Goal: Task Accomplishment & Management: Use online tool/utility

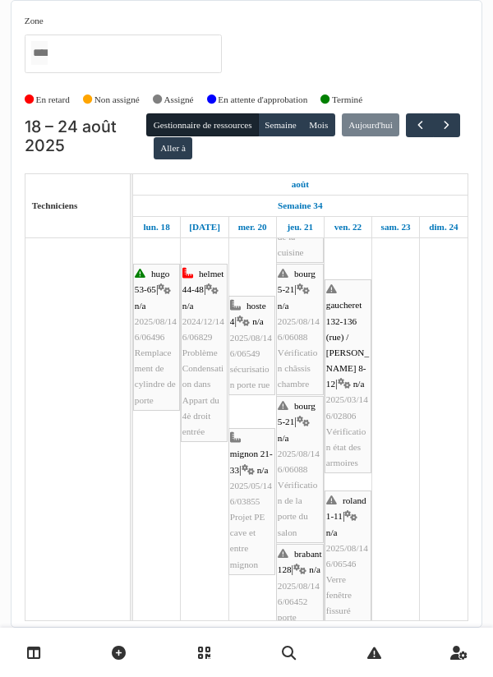
scroll to position [154, 0]
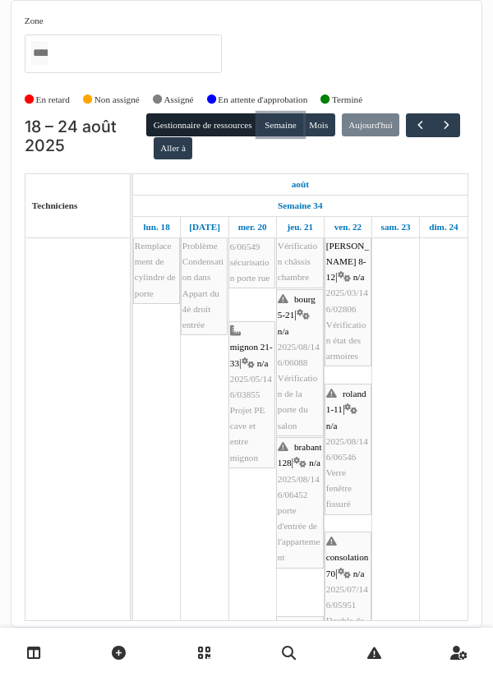
click at [294, 127] on button "Semaine" at bounding box center [280, 124] width 45 height 23
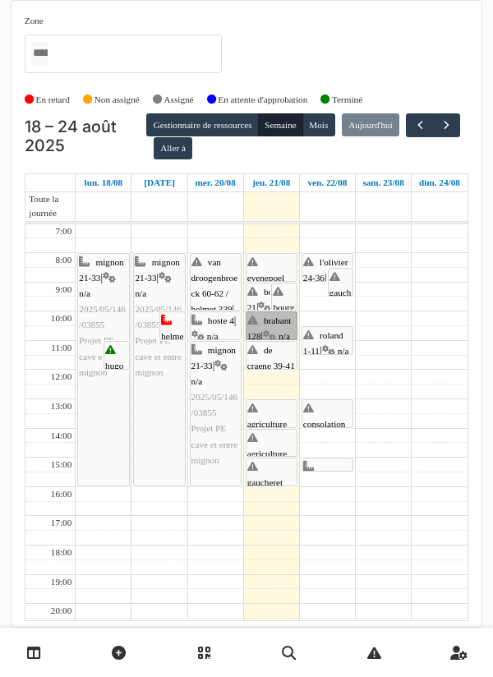
click at [285, 320] on link "brabant 128 | n/a 2025/08/146/06452 porte d'entrée de l'appartement" at bounding box center [272, 325] width 52 height 29
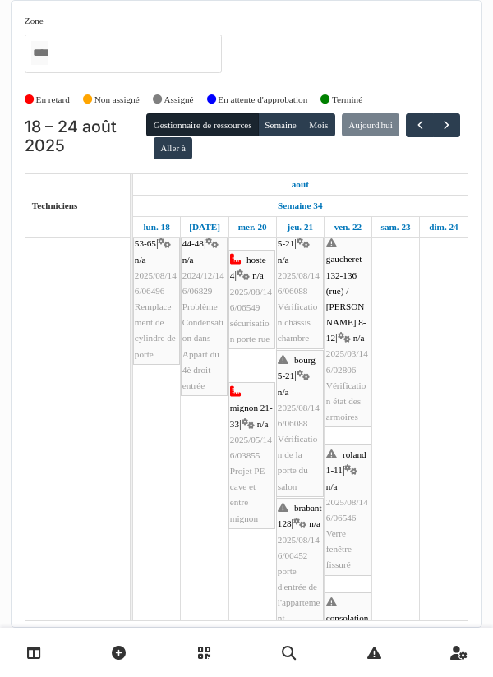
scroll to position [138, 0]
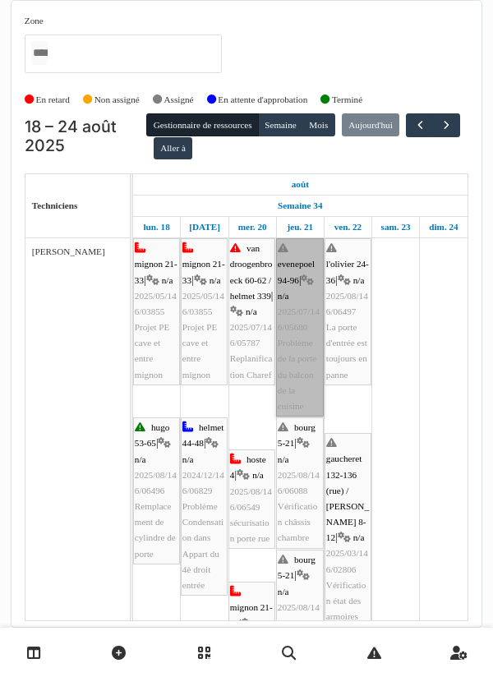
click at [297, 313] on link "evenepoel 94-96 | n/a 2025/07/146/05680 Problème de la porte du balcon de la cu…" at bounding box center [300, 327] width 48 height 178
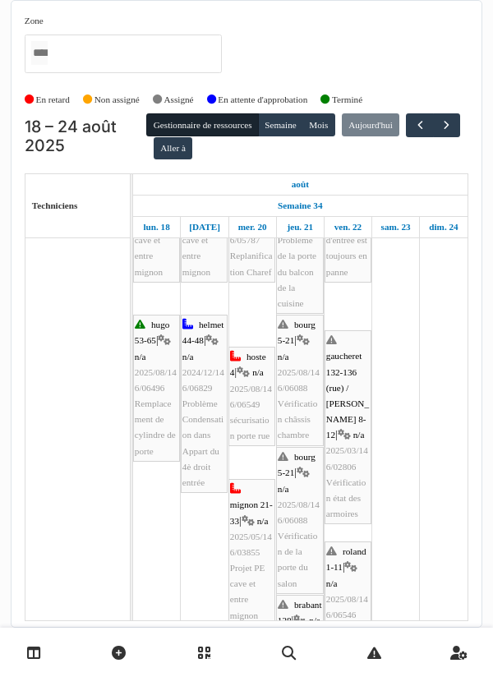
scroll to position [134, 0]
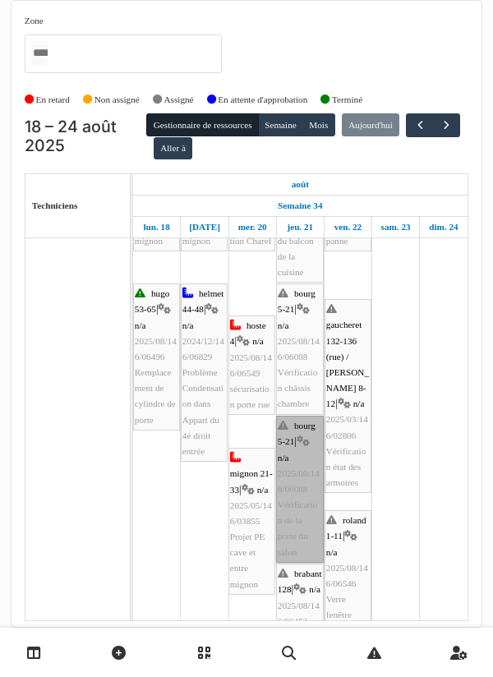
click at [297, 471] on link "bourg 5-21 | n/a 2025/08/146/06088 Vérification de la porte du salon" at bounding box center [300, 489] width 48 height 147
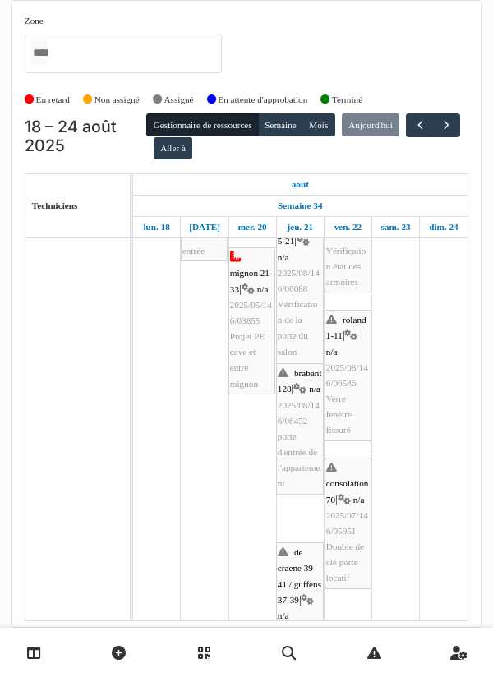
scroll to position [0, 0]
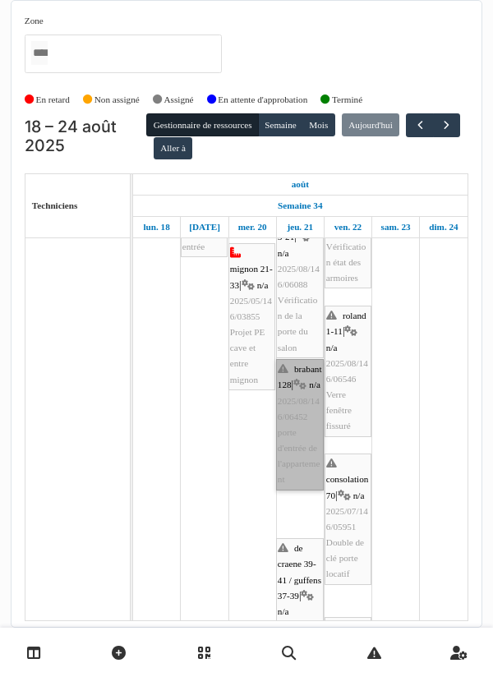
click at [292, 444] on link "brabant 128 | n/a 2025/08/146/06452 porte d'entrée de l'appartement" at bounding box center [300, 424] width 48 height 131
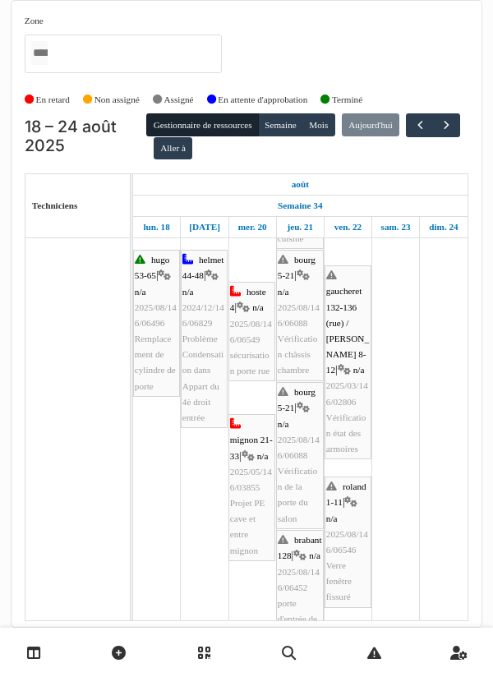
scroll to position [168, 0]
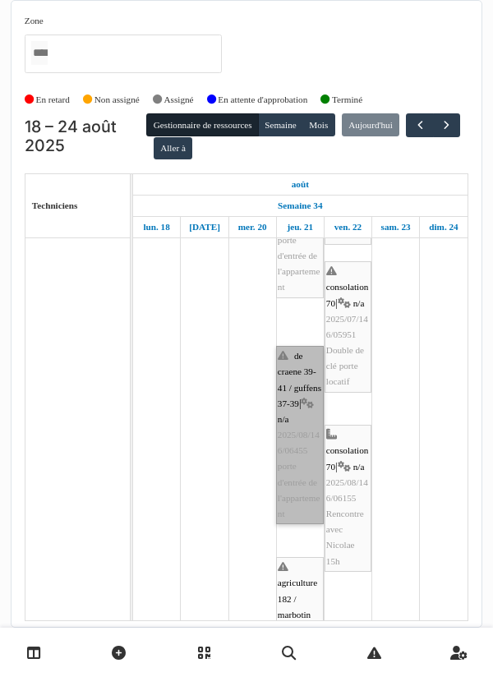
click at [295, 485] on link "de craene 39-41 / guffens 37-39 | n/a 2025/08/146/06455 porte d'entrée de l'app…" at bounding box center [300, 435] width 48 height 178
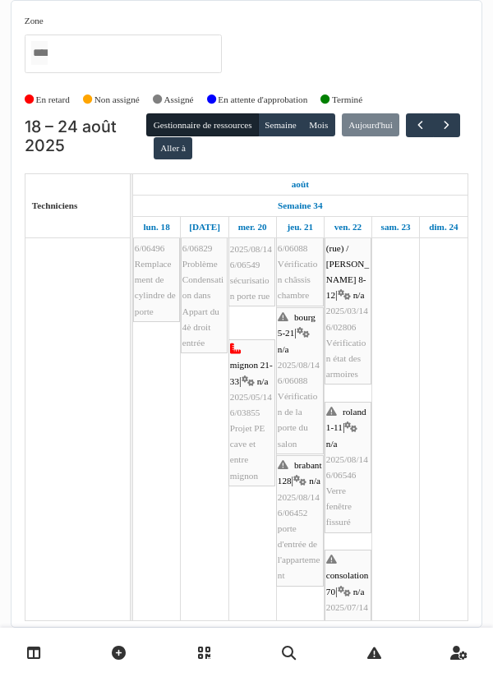
scroll to position [242, 0]
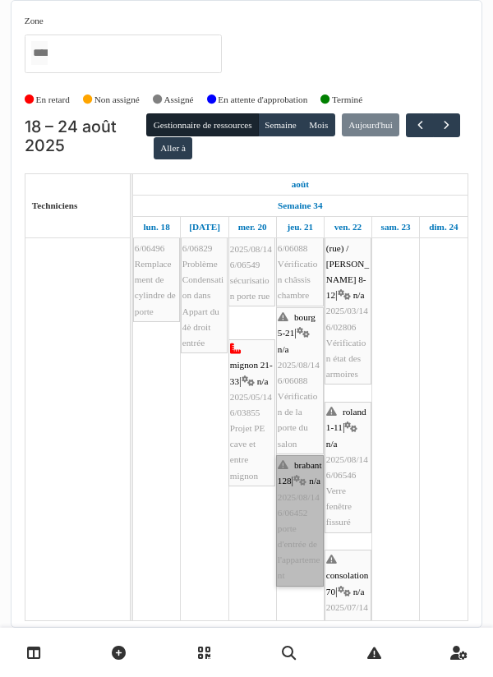
click at [296, 516] on link "brabant 128 | n/a 2025/08/146/06452 porte d'entrée de l'appartement" at bounding box center [300, 520] width 48 height 131
click at [301, 518] on link "brabant 128 | n/a 2025/08/146/06452 porte d'entrée de l'appartement" at bounding box center [300, 520] width 48 height 131
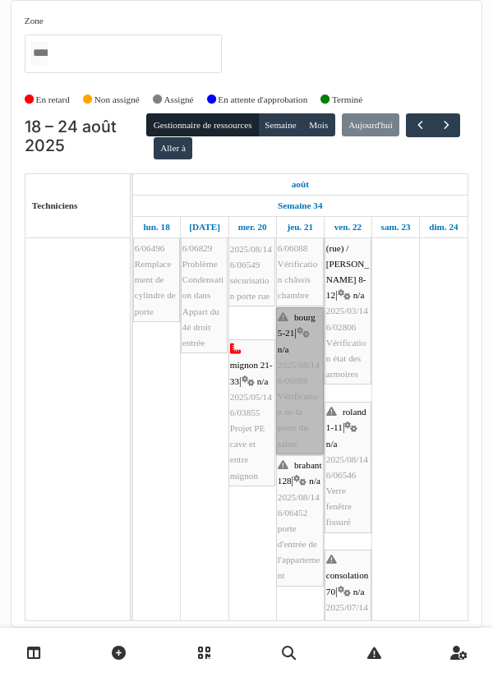
click at [295, 413] on link "bourg 5-21 | n/a 2025/08/146/06088 Vérification de la porte du salon" at bounding box center [300, 380] width 48 height 147
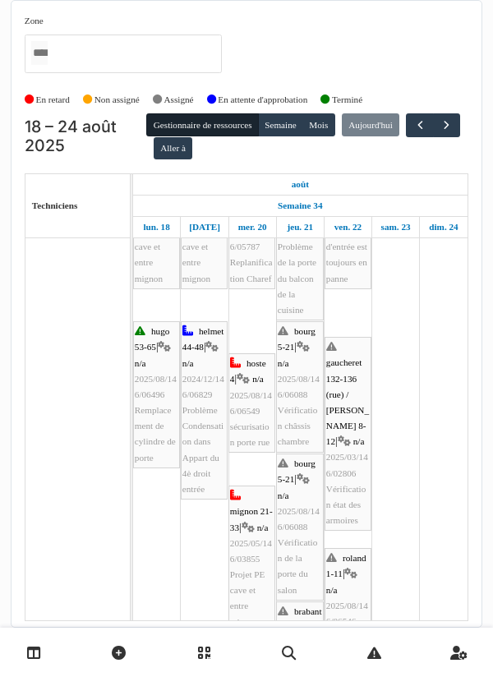
scroll to position [96, 0]
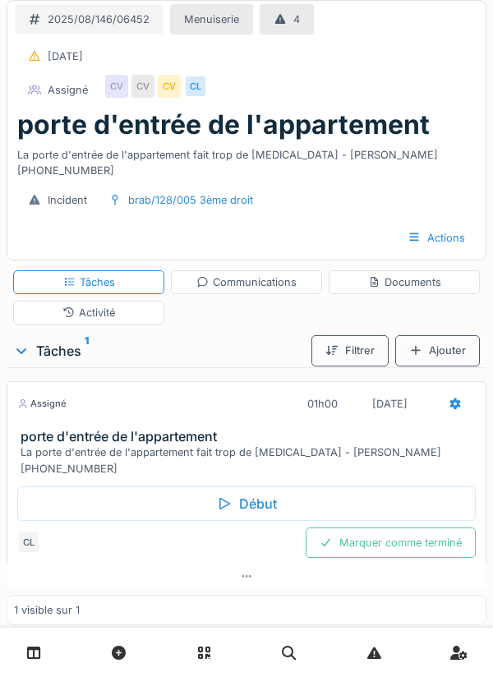
click at [253, 486] on div "Début" at bounding box center [246, 503] width 458 height 35
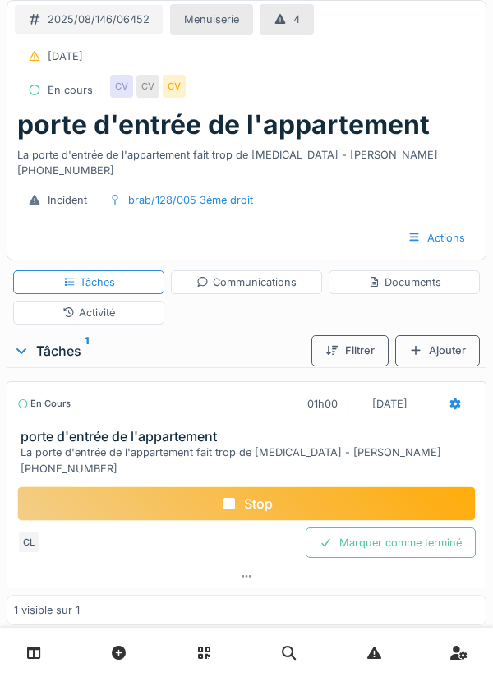
click at [416, 274] on div "Documents" at bounding box center [404, 282] width 73 height 16
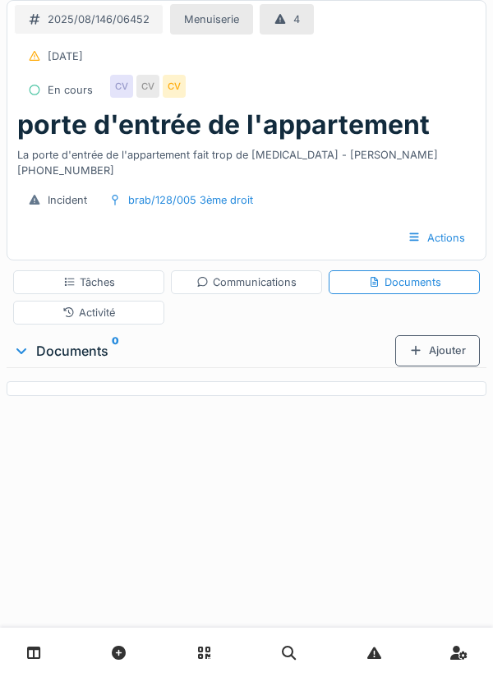
click at [440, 339] on div "Ajouter" at bounding box center [437, 350] width 85 height 30
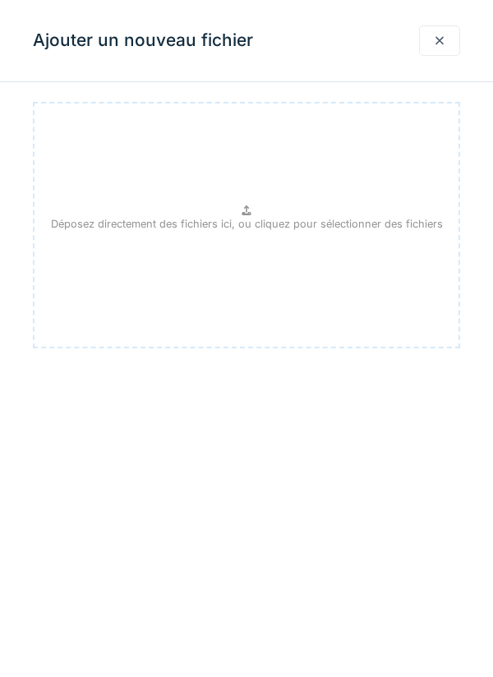
click at [242, 222] on p "Déposez directement des fichiers ici, ou cliquez pour sélectionner des fichiers" at bounding box center [247, 224] width 392 height 16
type input "**********"
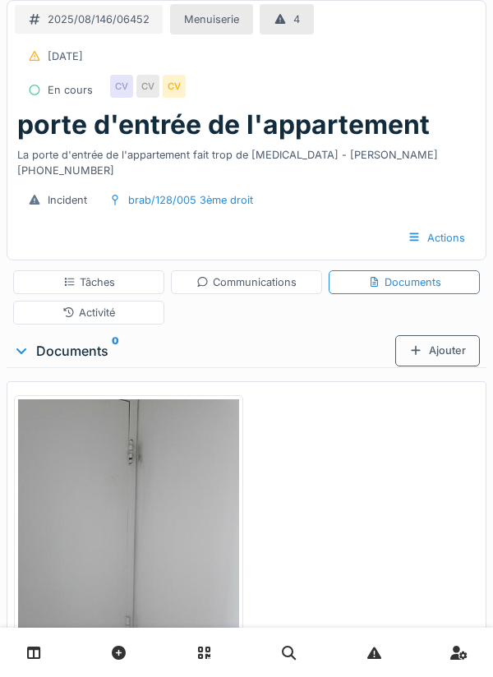
click at [430, 335] on div "Ajouter" at bounding box center [437, 350] width 85 height 30
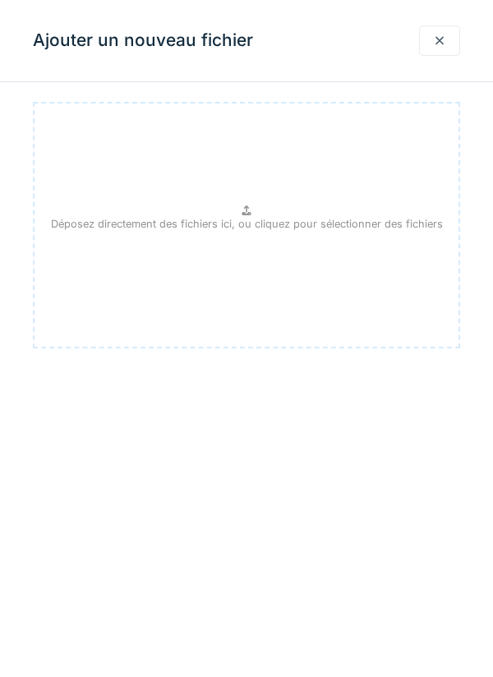
click at [242, 212] on icon at bounding box center [246, 210] width 13 height 11
type input "**********"
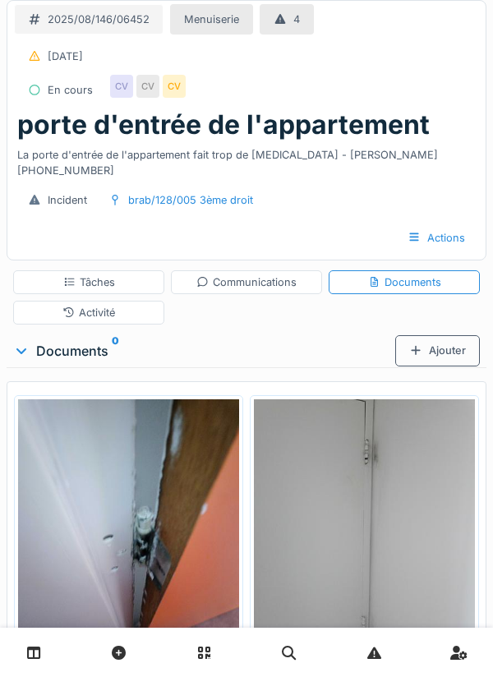
click at [98, 274] on div "Tâches" at bounding box center [89, 282] width 52 height 16
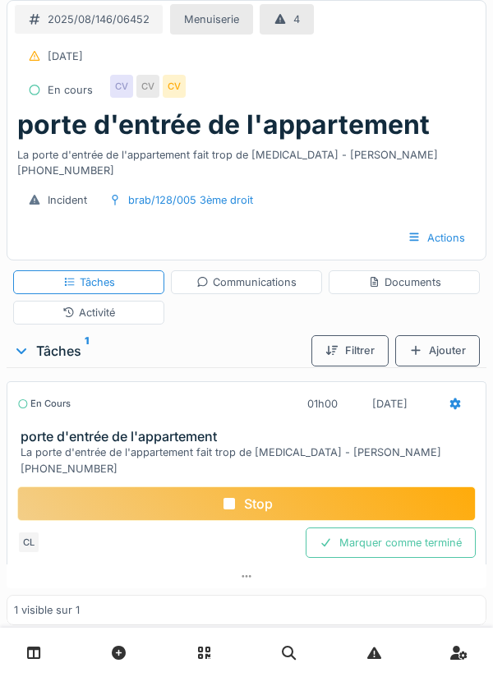
click at [266, 277] on div "Communications" at bounding box center [246, 282] width 151 height 24
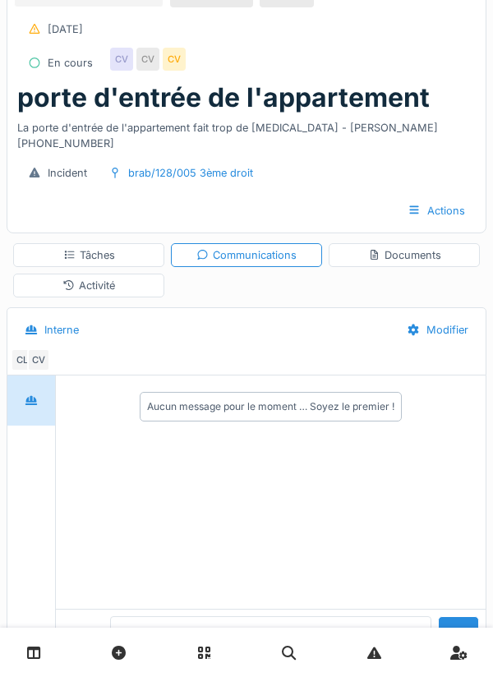
click at [186, 669] on textarea at bounding box center [270, 642] width 321 height 53
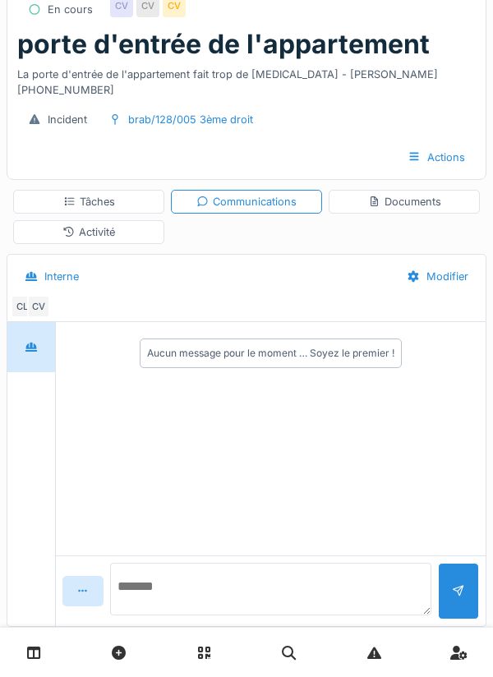
scroll to position [97, 0]
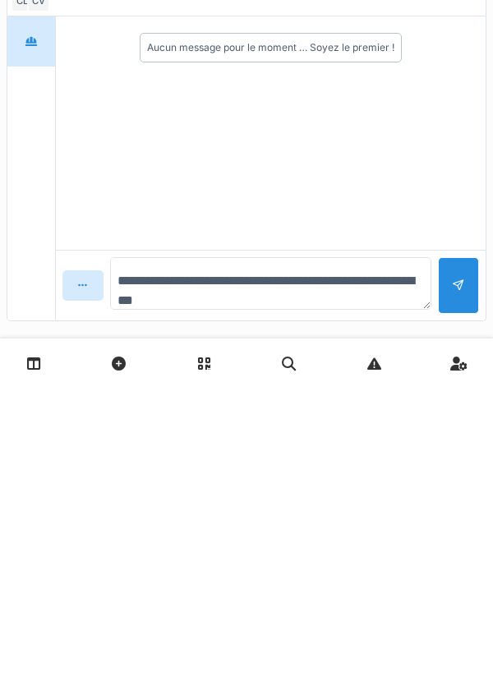
type textarea "**********"
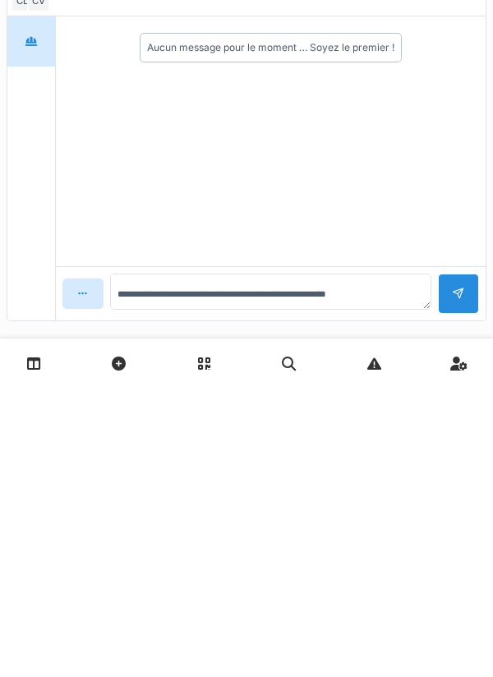
click at [452, 568] on div at bounding box center [458, 583] width 41 height 40
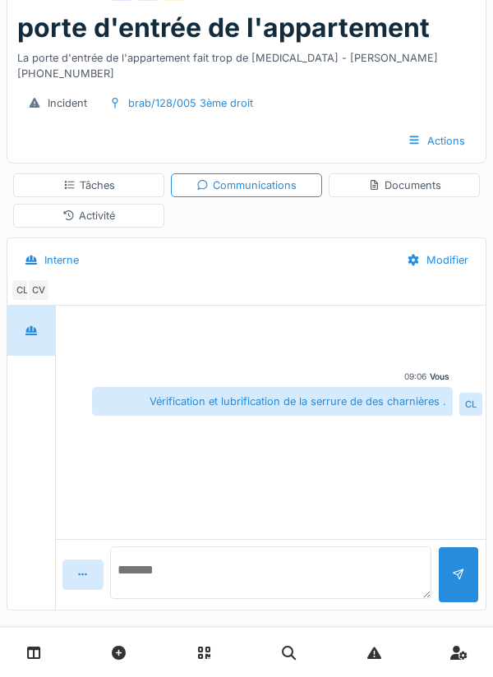
click at [190, 564] on textarea at bounding box center [270, 572] width 321 height 53
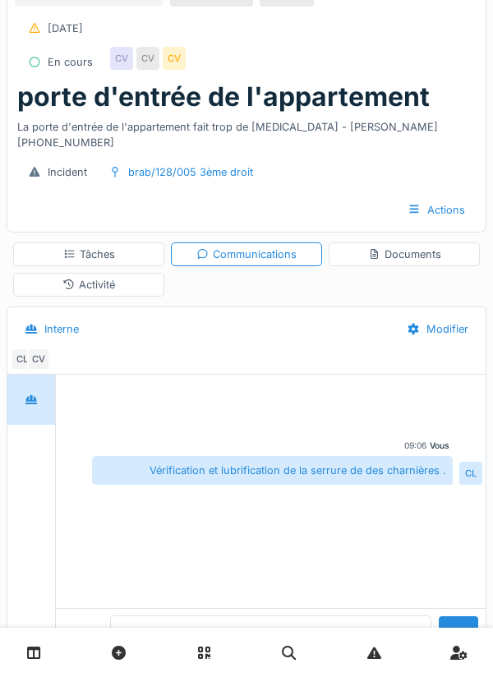
scroll to position [22, 0]
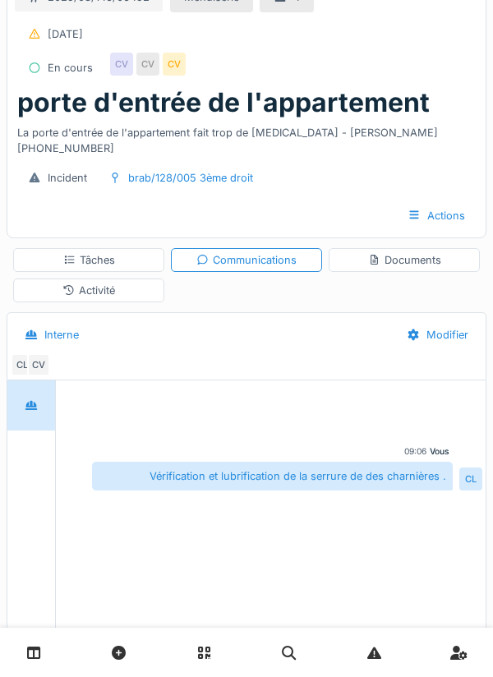
click at [99, 252] on div "Tâches" at bounding box center [89, 260] width 52 height 16
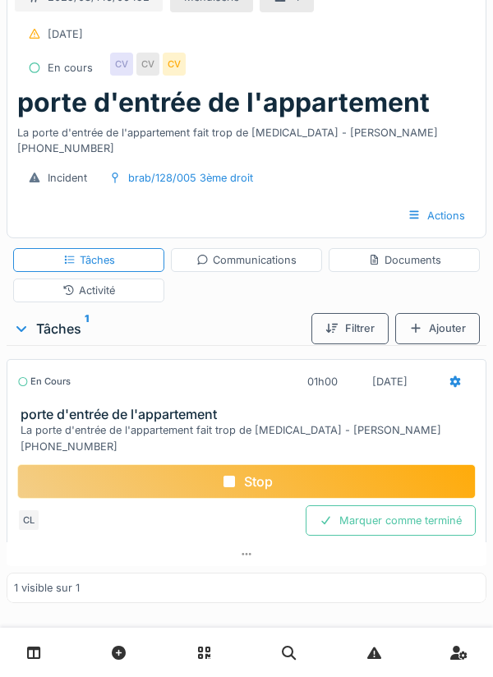
scroll to position [6, 0]
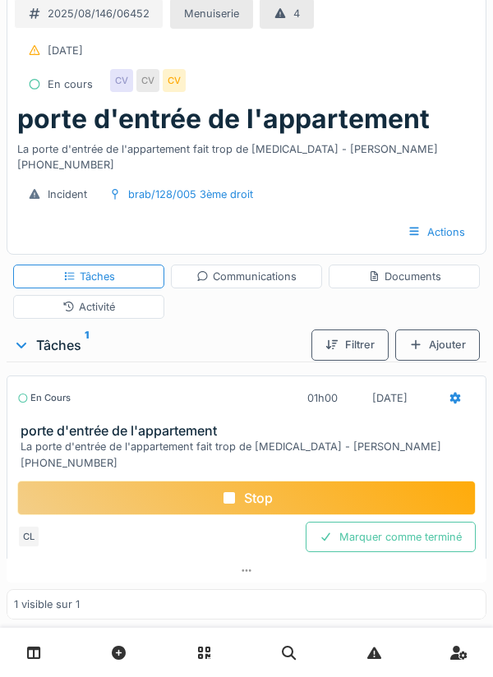
click at [447, 383] on div at bounding box center [455, 398] width 41 height 30
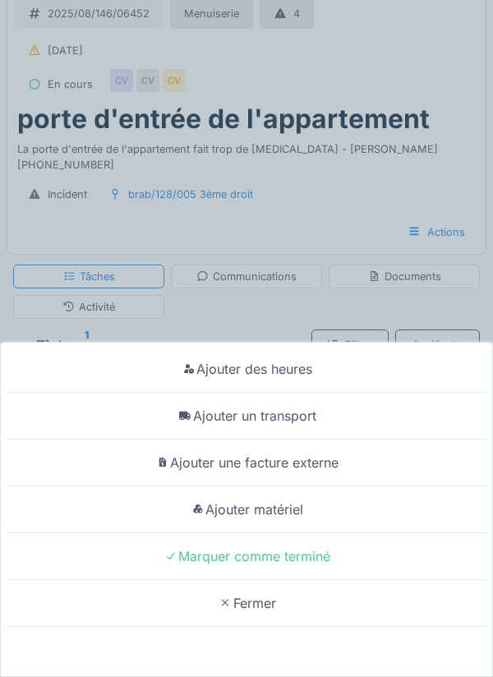
click at [298, 420] on div "Ajouter un transport" at bounding box center [246, 416] width 485 height 47
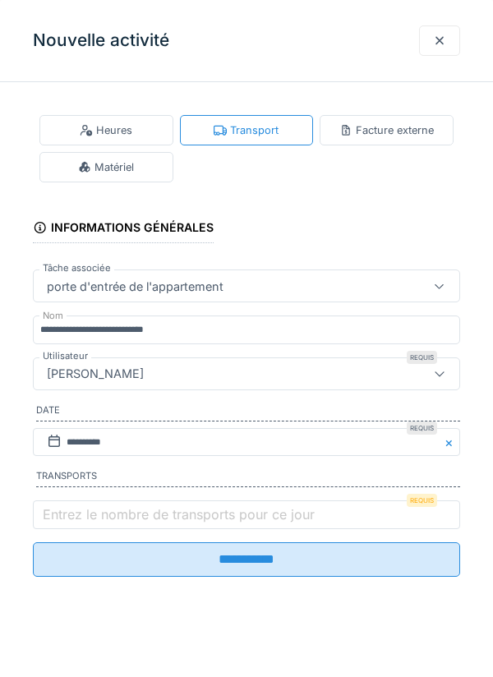
click at [113, 521] on label "Entrez le nombre de transports pour ce jour" at bounding box center [178, 514] width 278 height 20
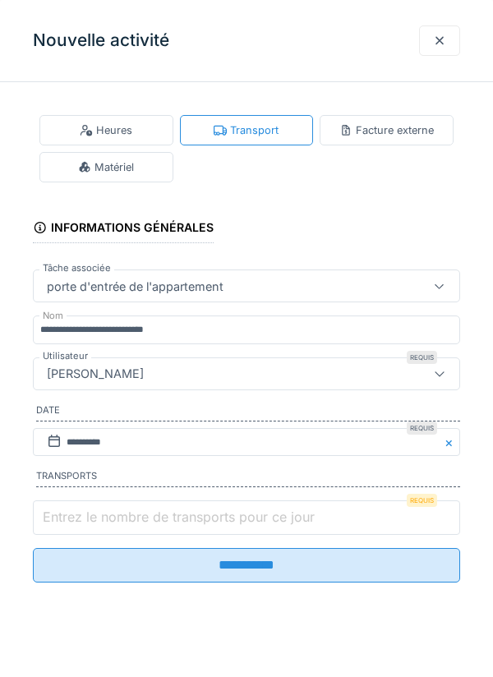
click at [113, 521] on input "Entrez le nombre de transports pour ce jour" at bounding box center [246, 517] width 427 height 35
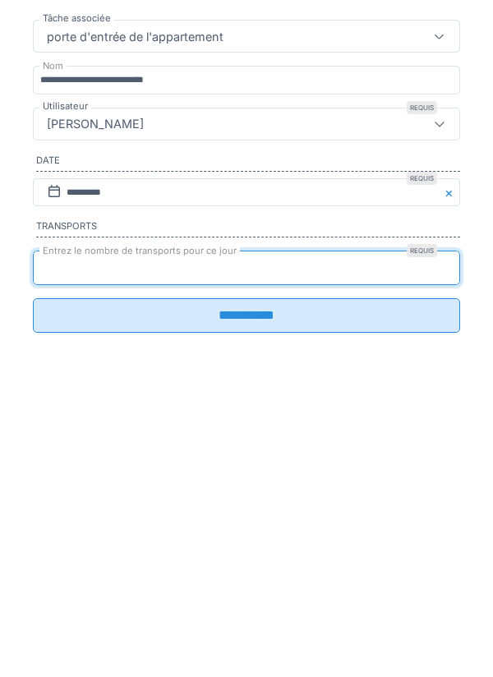
type input "*"
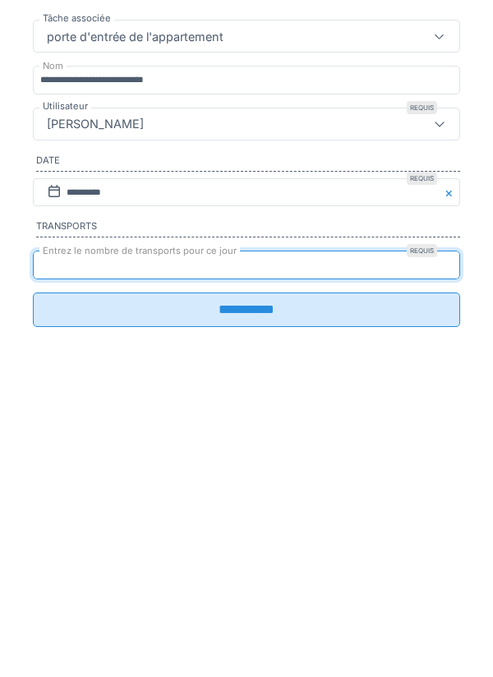
click at [260, 564] on input "**********" at bounding box center [246, 559] width 427 height 35
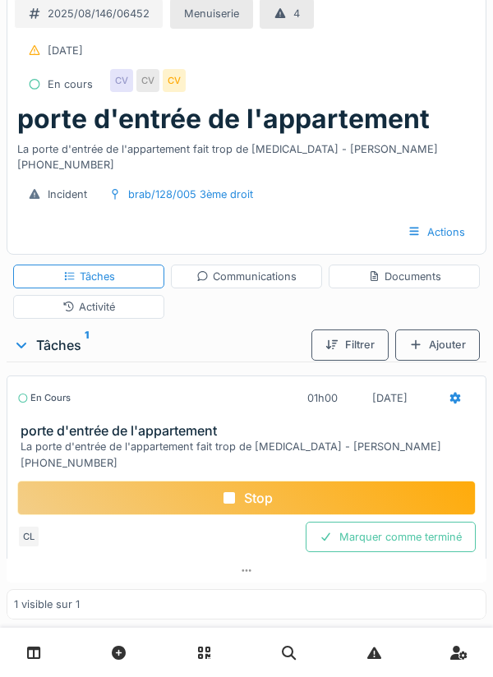
click at [411, 269] on div "Documents" at bounding box center [404, 277] width 73 height 16
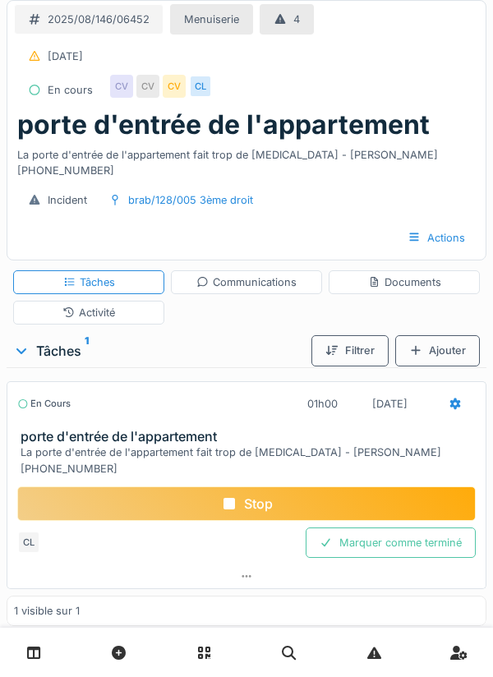
click at [266, 486] on div "Stop" at bounding box center [246, 503] width 458 height 35
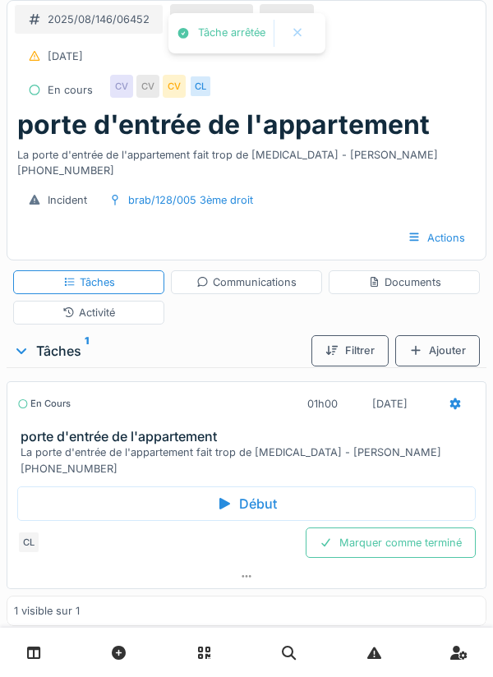
click at [110, 305] on div "Activité" at bounding box center [88, 313] width 53 height 16
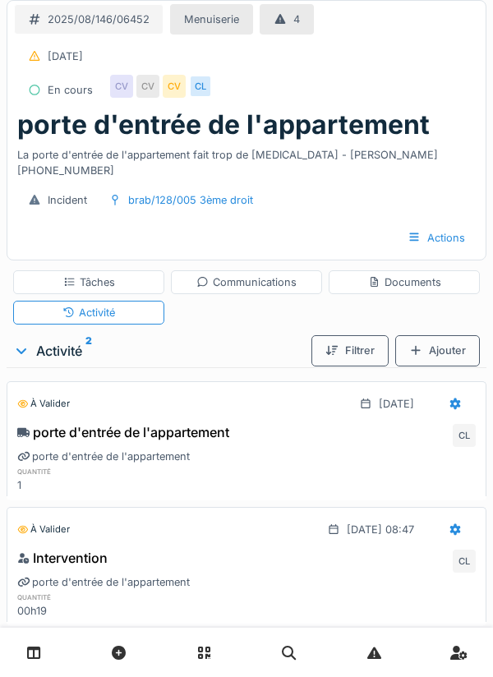
click at [111, 550] on div "Intervention CL" at bounding box center [246, 561] width 458 height 26
click at [466, 517] on div at bounding box center [455, 529] width 41 height 30
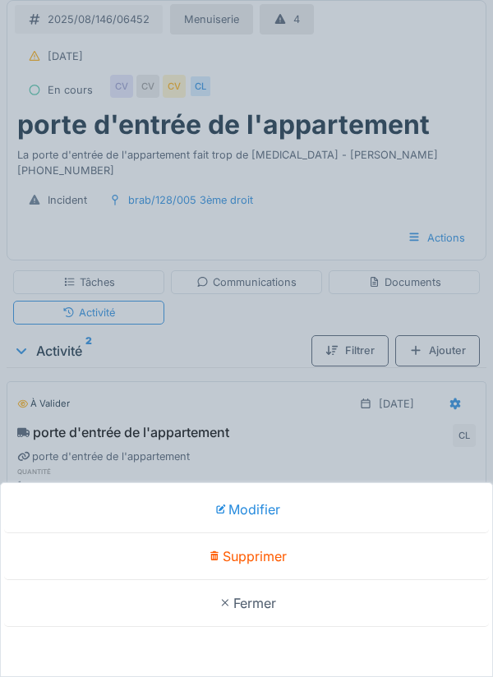
click at [275, 555] on div "Supprimer" at bounding box center [246, 556] width 485 height 47
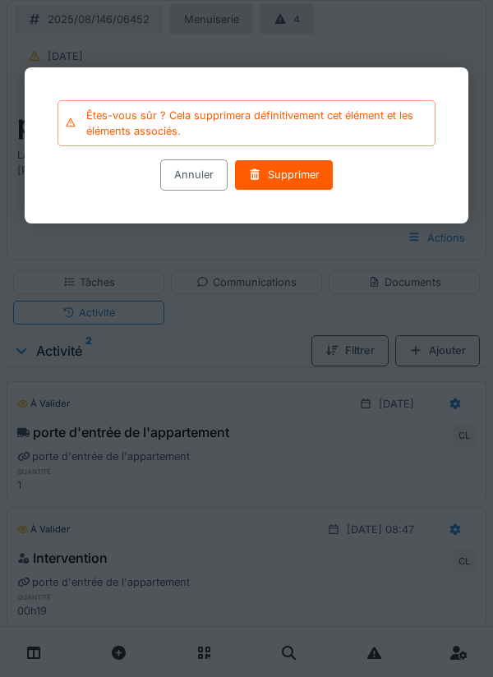
click at [296, 178] on div "Supprimer" at bounding box center [283, 175] width 99 height 30
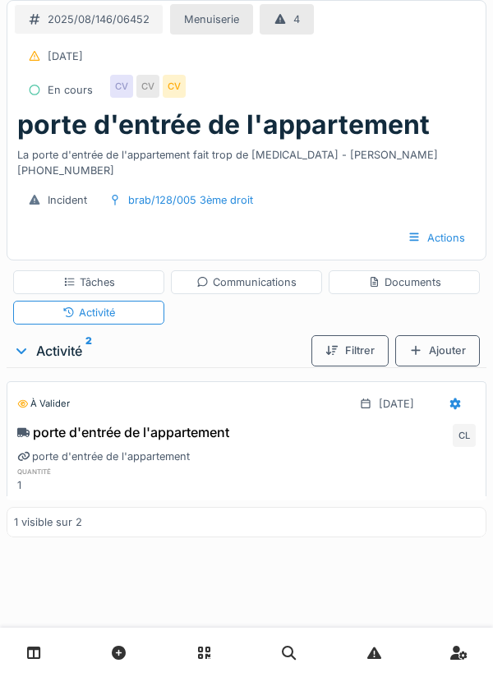
click at [114, 274] on div "Tâches" at bounding box center [89, 282] width 52 height 16
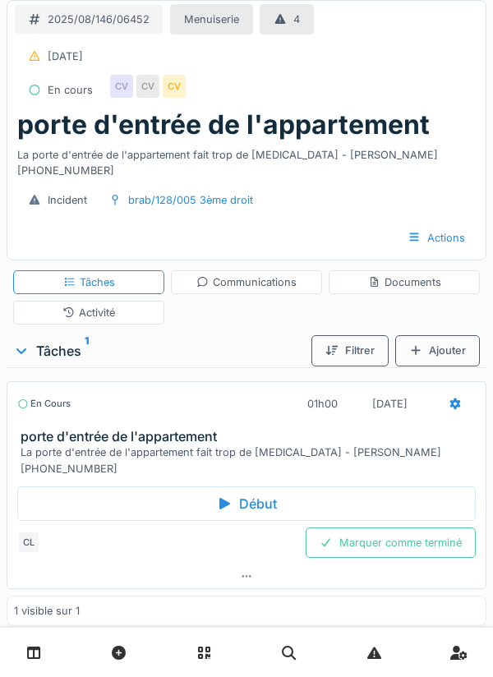
click at [463, 389] on div at bounding box center [455, 404] width 41 height 30
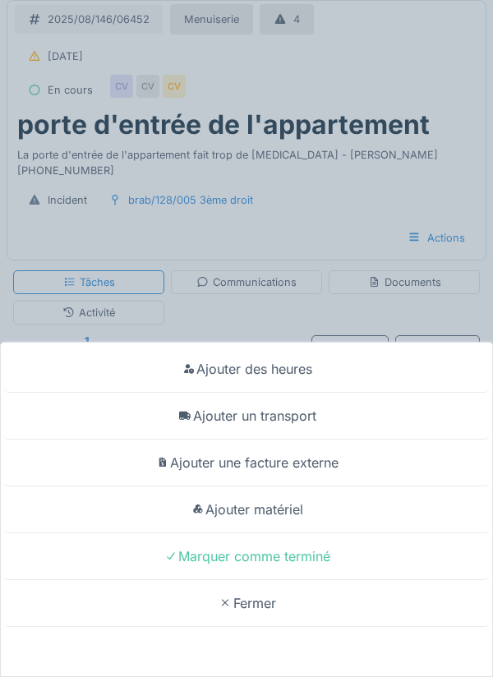
click at [285, 408] on div "Ajouter un transport" at bounding box center [246, 416] width 485 height 47
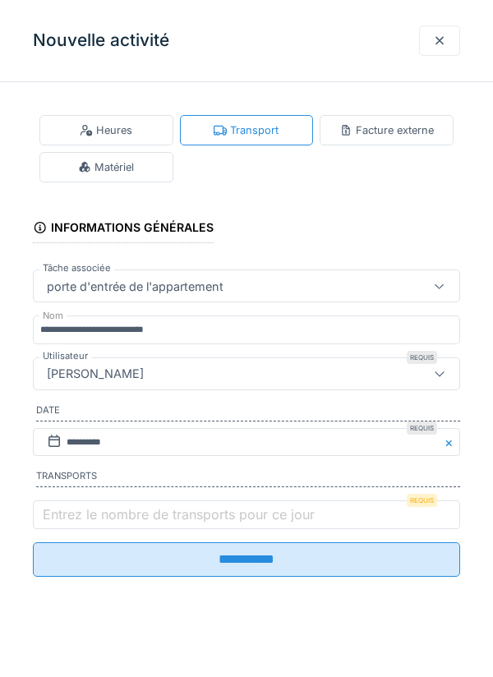
click at [113, 519] on label "Entrez le nombre de transports pour ce jour" at bounding box center [178, 514] width 278 height 20
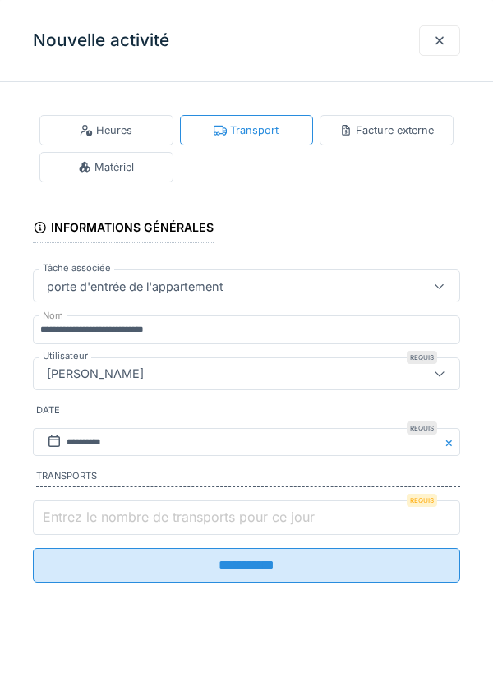
click at [113, 519] on input "Entrez le nombre de transports pour ce jour" at bounding box center [246, 517] width 427 height 35
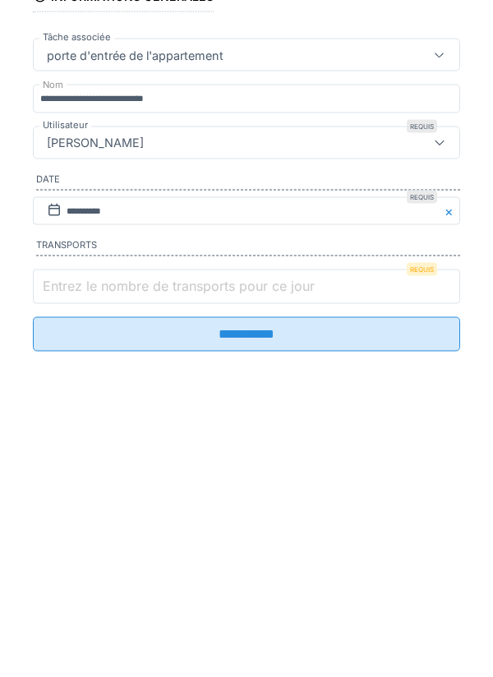
scroll to position [6, 0]
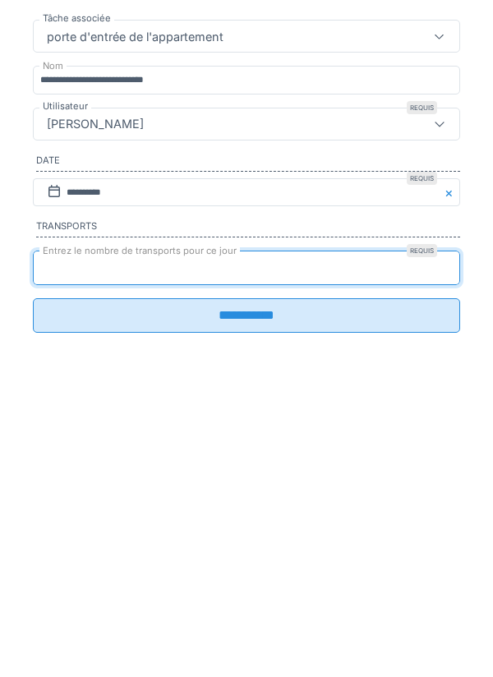
type input "*"
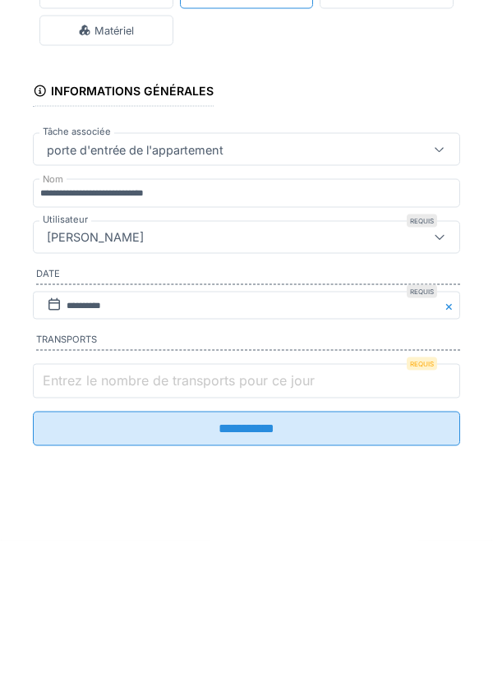
scroll to position [0, 0]
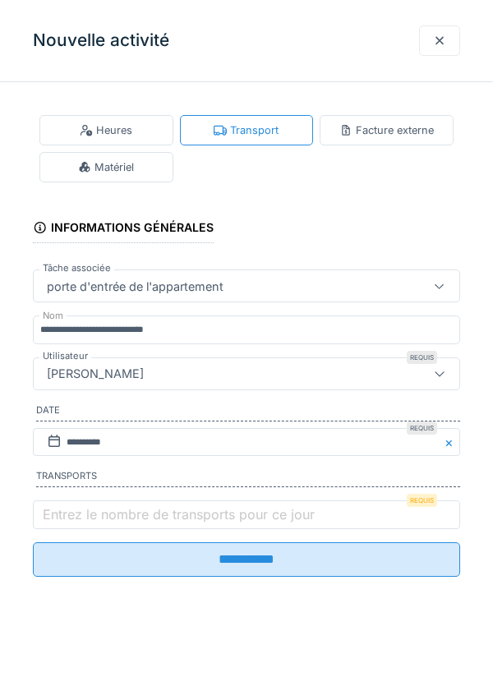
click at [432, 48] on div at bounding box center [439, 40] width 41 height 30
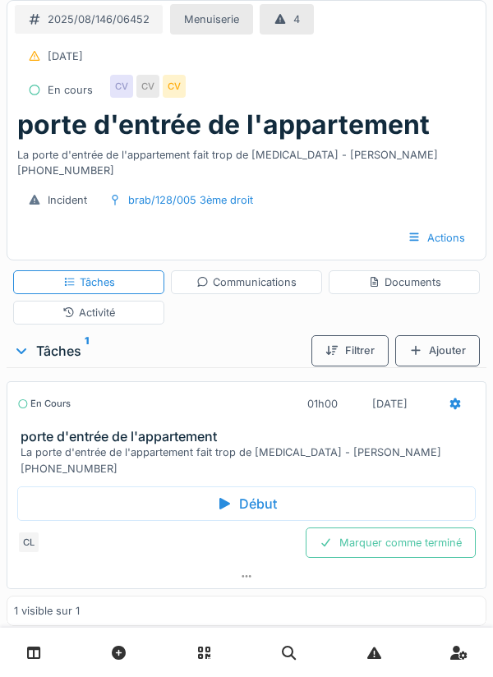
click at [114, 305] on div "Activité" at bounding box center [88, 313] width 53 height 16
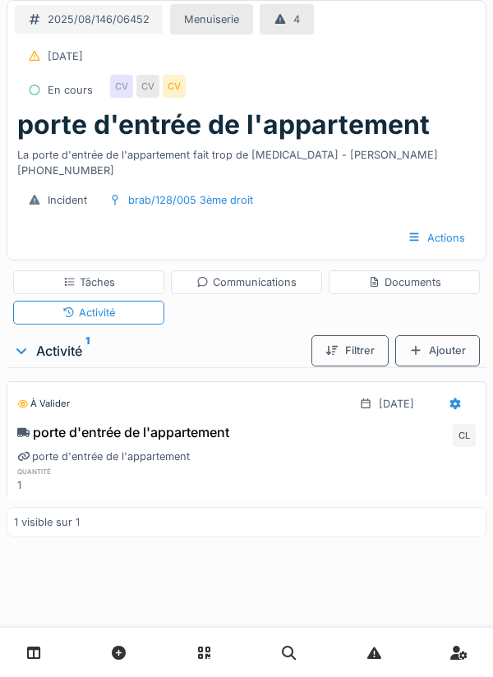
click at [100, 274] on div "Tâches" at bounding box center [89, 282] width 52 height 16
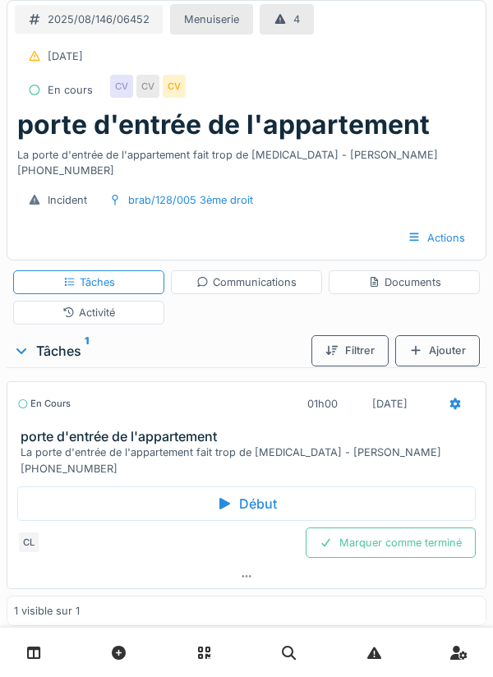
click at [444, 391] on div at bounding box center [455, 404] width 41 height 30
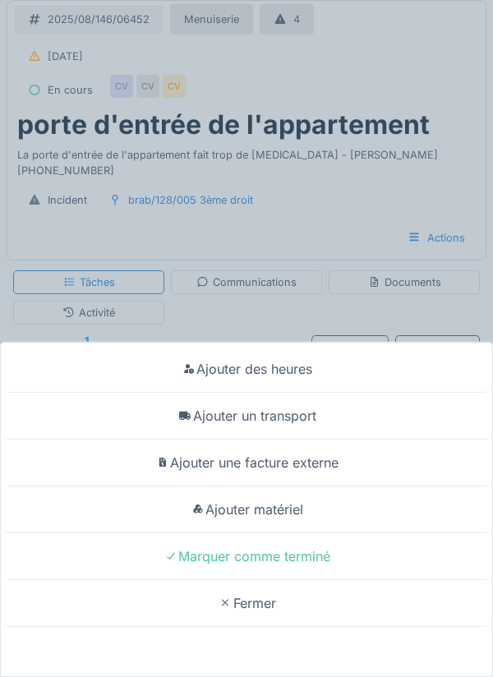
click at [297, 366] on div "Ajouter des heures" at bounding box center [246, 369] width 485 height 47
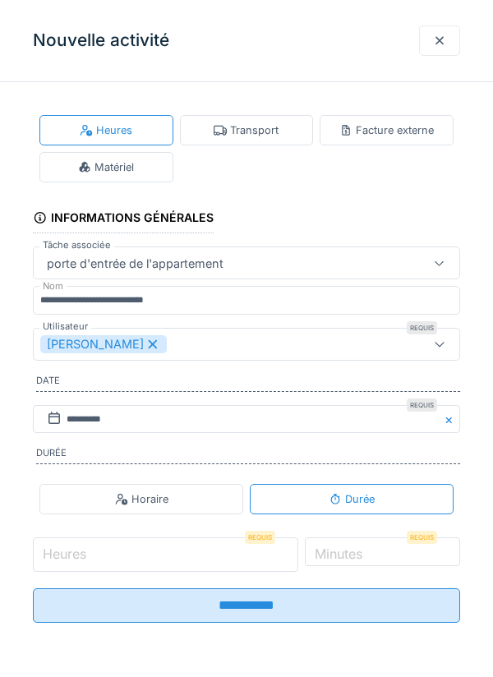
click at [122, 554] on input "Heures" at bounding box center [165, 554] width 265 height 35
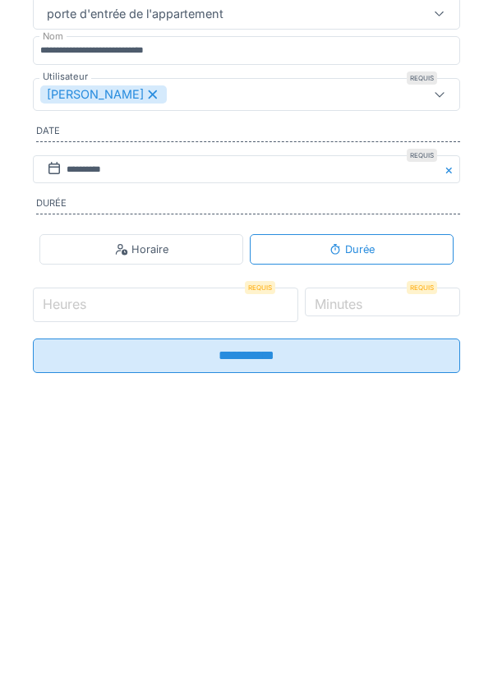
scroll to position [6, 0]
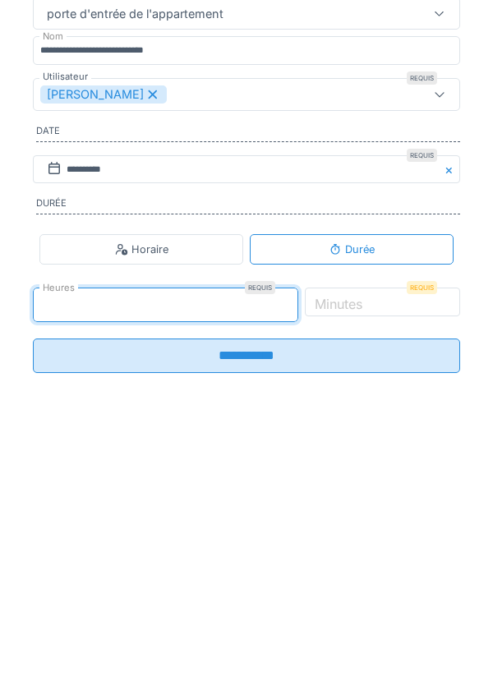
type input "*"
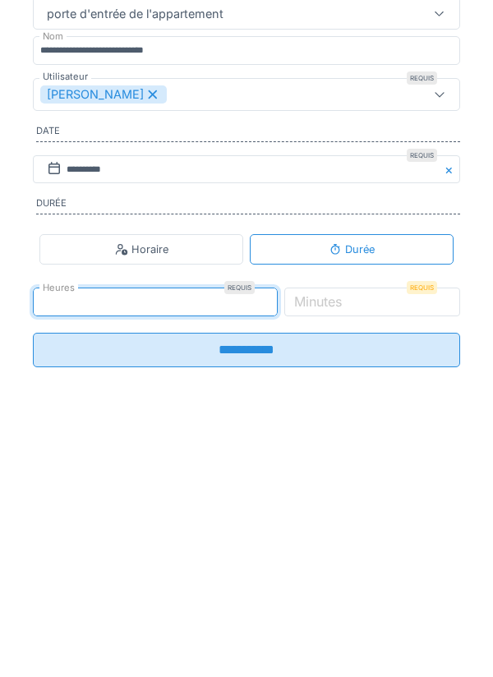
click at [345, 561] on label "Minutes" at bounding box center [318, 551] width 54 height 20
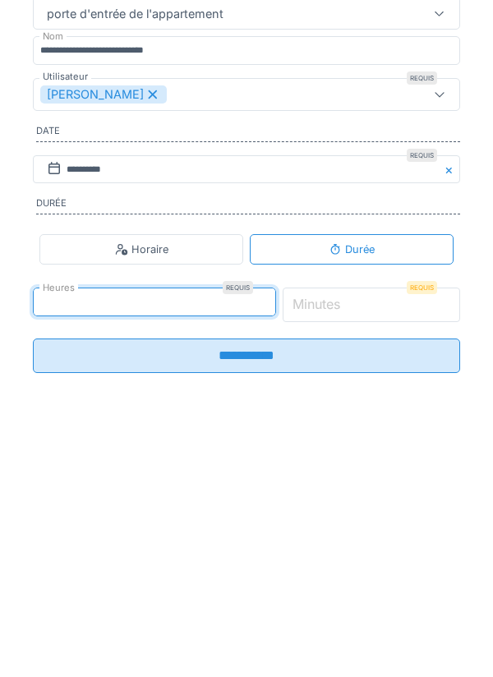
click at [369, 563] on input "*" at bounding box center [372, 554] width 178 height 35
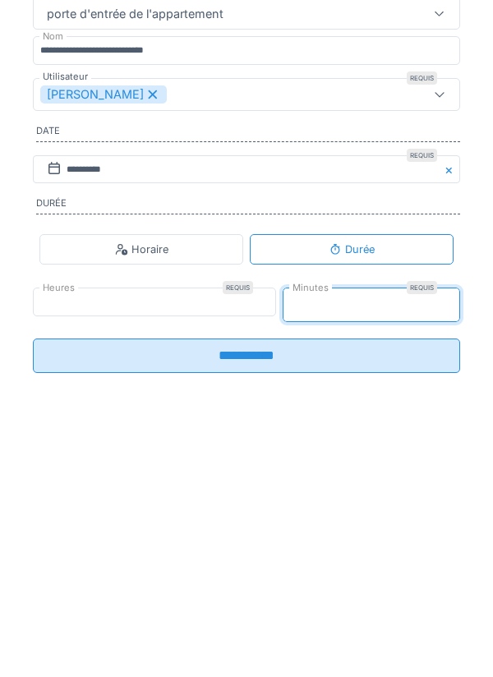
type input "**"
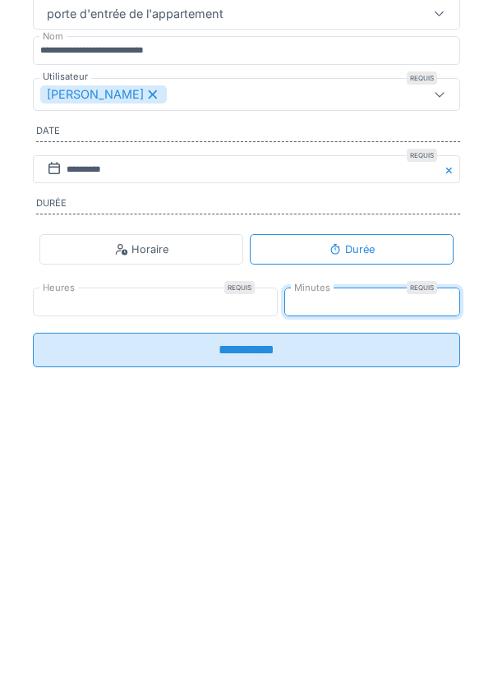
click at [271, 605] on input "**********" at bounding box center [246, 599] width 427 height 35
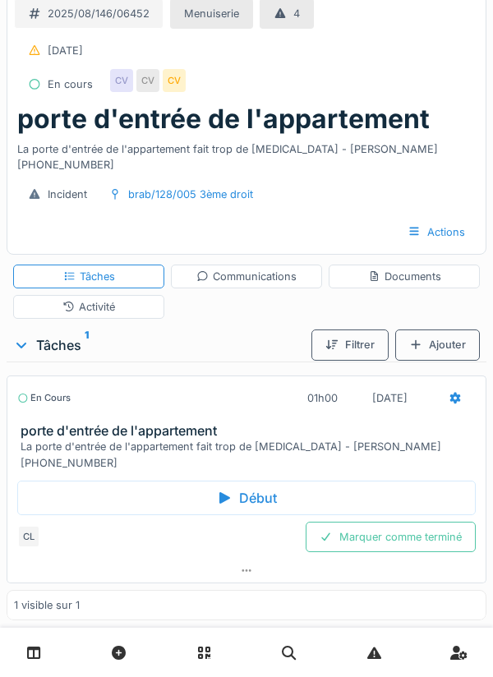
click at [127, 295] on div "Activité" at bounding box center [88, 307] width 151 height 24
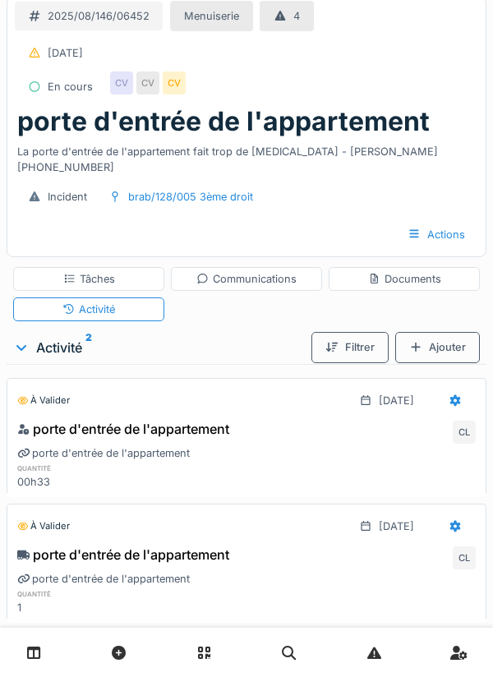
scroll to position [0, 0]
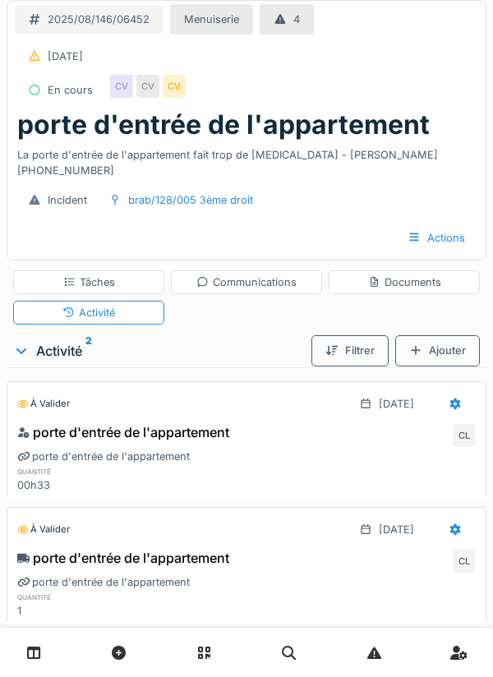
click at [103, 274] on div "Tâches" at bounding box center [89, 282] width 52 height 16
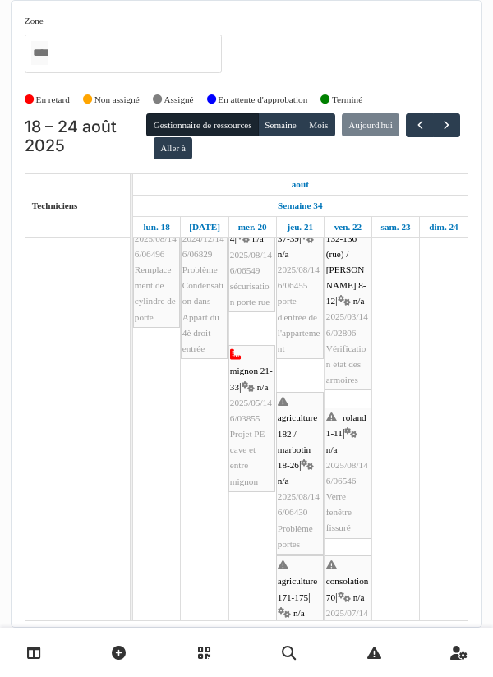
scroll to position [282, 0]
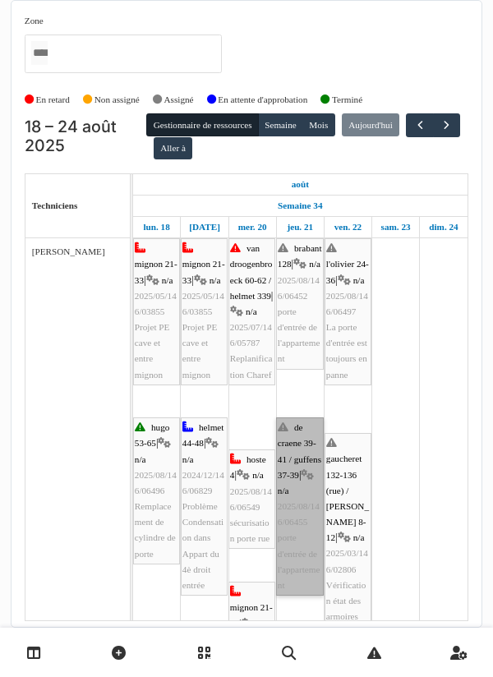
click at [295, 490] on link "de craene 39-41 / guffens 37-39 | n/a 2025/08/146/06455 porte d'entrée de l'app…" at bounding box center [300, 506] width 48 height 178
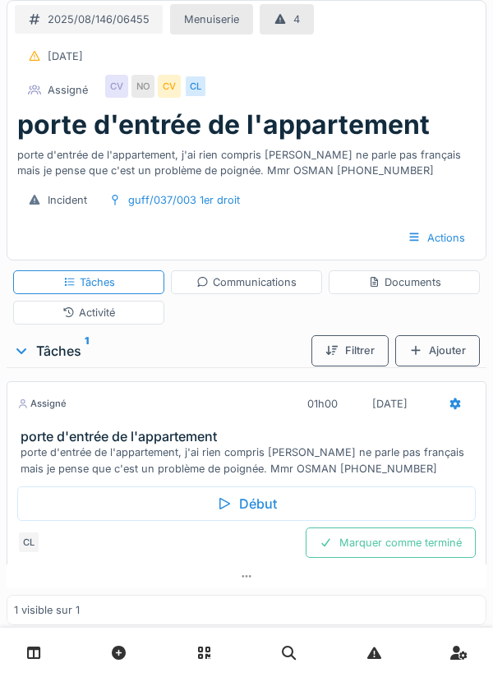
click at [256, 505] on div "Début" at bounding box center [246, 503] width 458 height 35
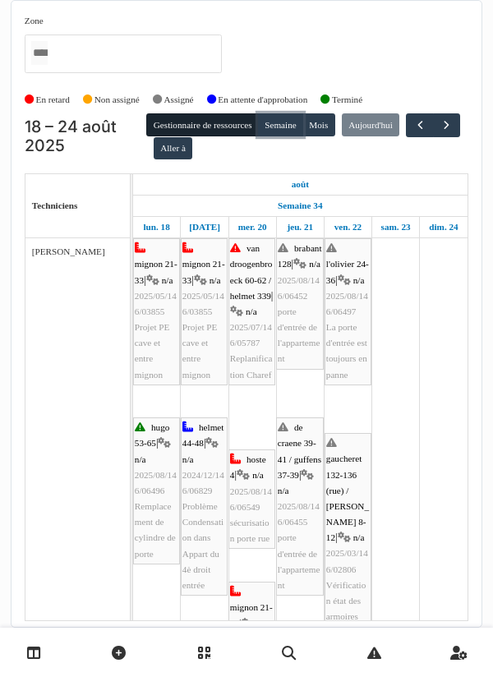
click at [292, 130] on button "Semaine" at bounding box center [280, 124] width 45 height 23
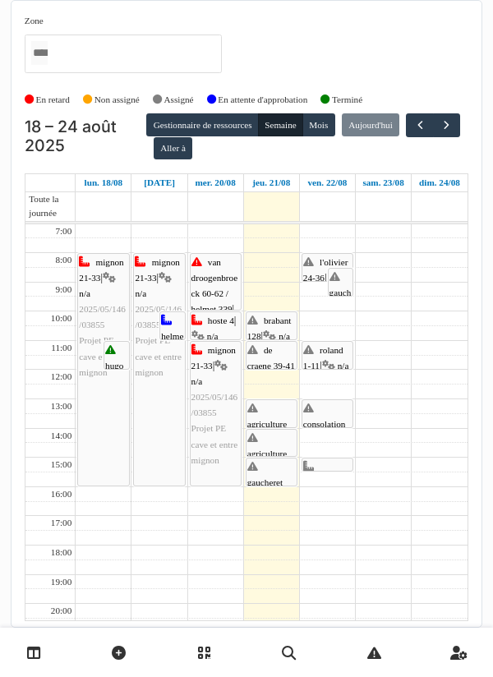
click at [159, 652] on div at bounding box center [246, 652] width 493 height 49
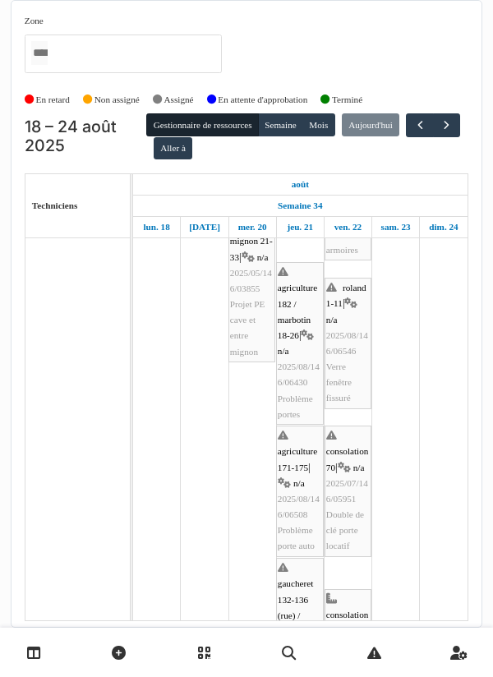
scroll to position [371, 0]
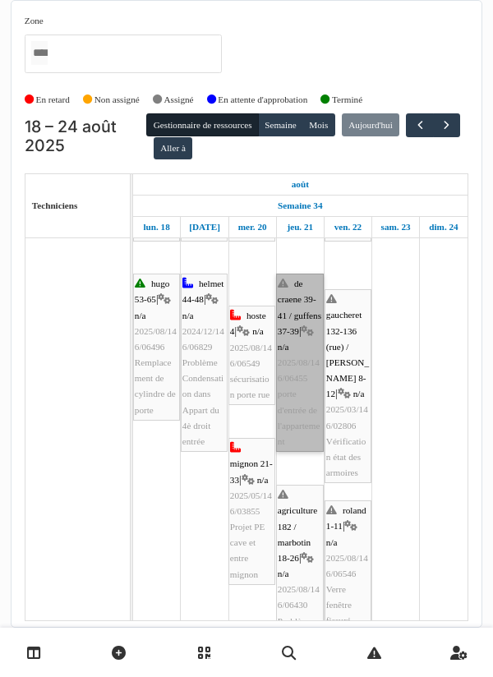
click at [301, 313] on link "de craene 39-41 / guffens 37-39 | n/a 2025/08/146/06455 porte d'entrée de l'app…" at bounding box center [300, 363] width 48 height 178
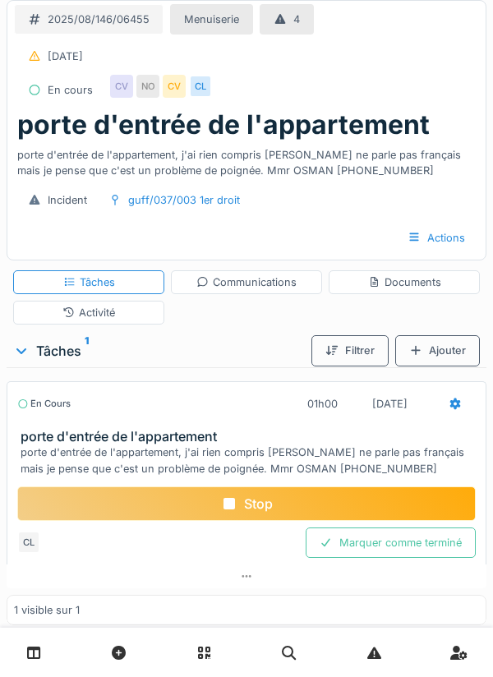
click at [407, 276] on div "Documents" at bounding box center [404, 282] width 73 height 16
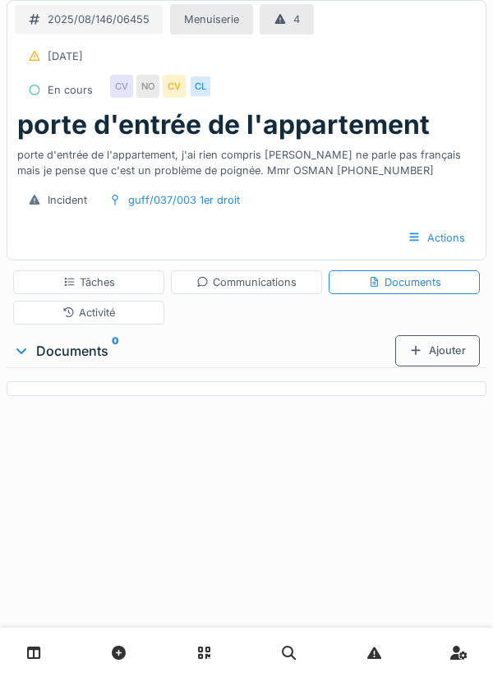
click at [441, 352] on div "Ajouter" at bounding box center [437, 350] width 85 height 30
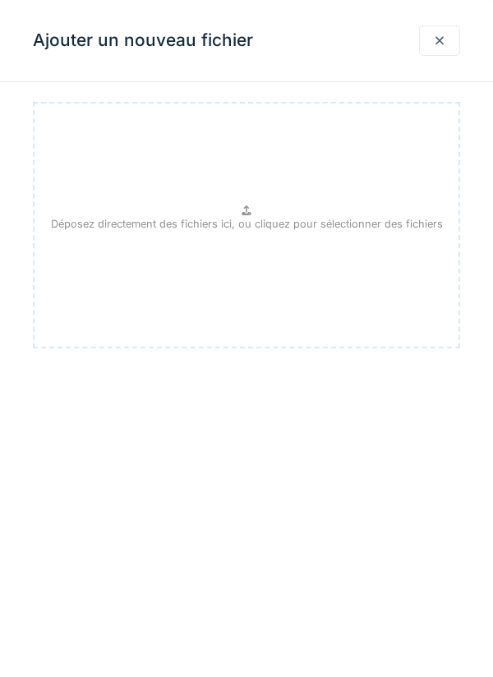
click at [252, 223] on p "Déposez directement des fichiers ici, ou cliquez pour sélectionner des fichiers" at bounding box center [247, 224] width 392 height 16
type input "**********"
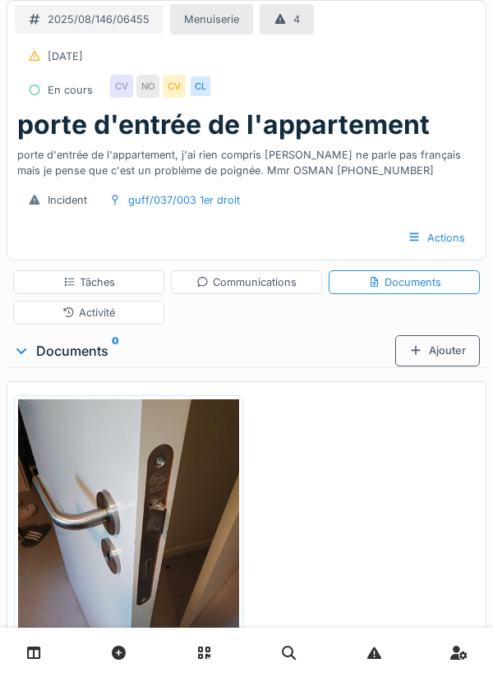
click at [93, 282] on div "Tâches" at bounding box center [89, 282] width 52 height 16
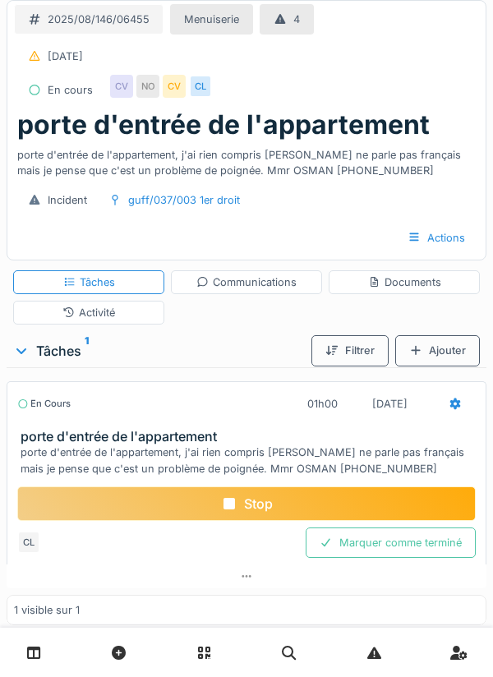
click at [258, 510] on div "Stop" at bounding box center [246, 503] width 458 height 35
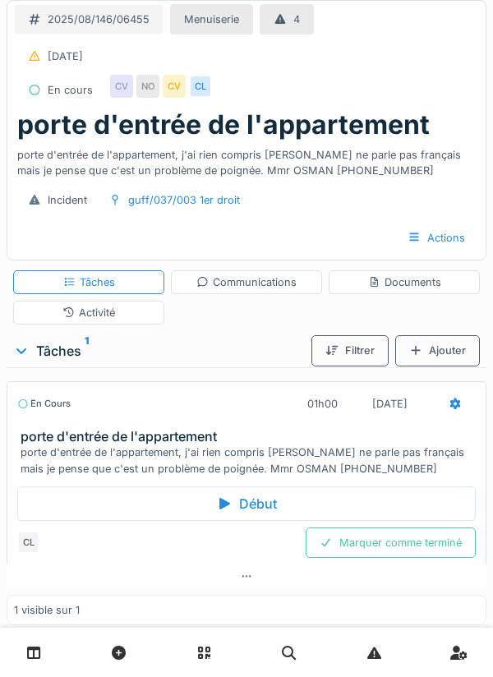
click at [454, 405] on icon at bounding box center [455, 404] width 11 height 12
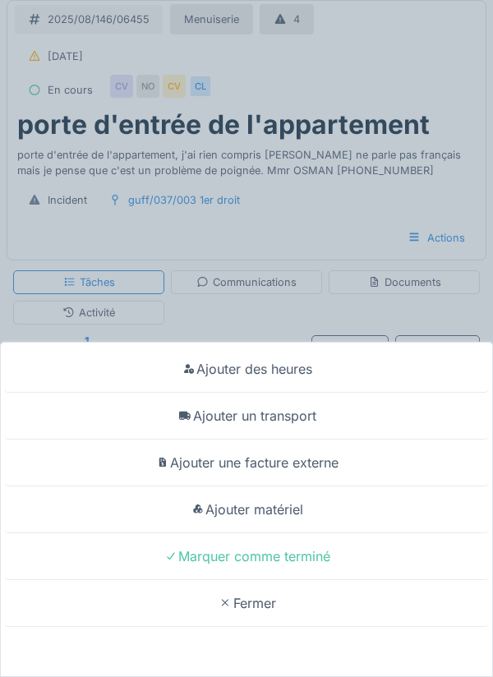
click at [300, 420] on div "Ajouter un transport" at bounding box center [246, 416] width 485 height 47
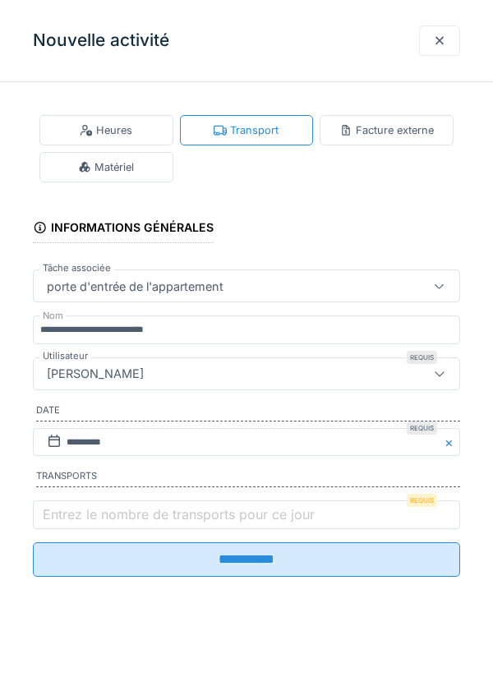
click at [65, 518] on label "Entrez le nombre de transports pour ce jour" at bounding box center [178, 514] width 278 height 20
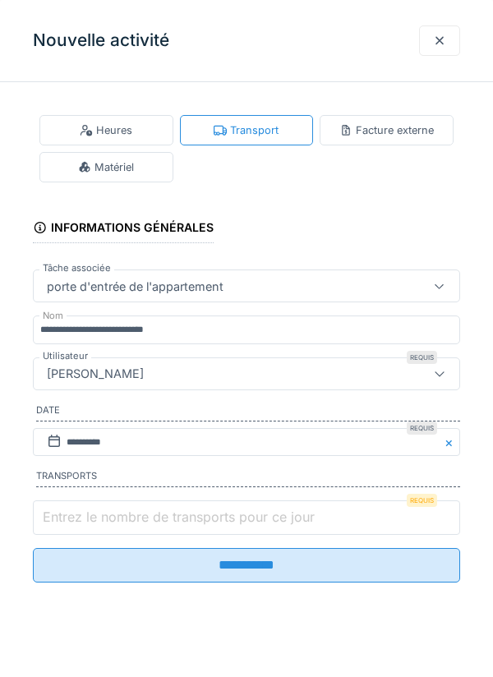
click at [65, 518] on input "Entrez le nombre de transports pour ce jour" at bounding box center [246, 517] width 427 height 35
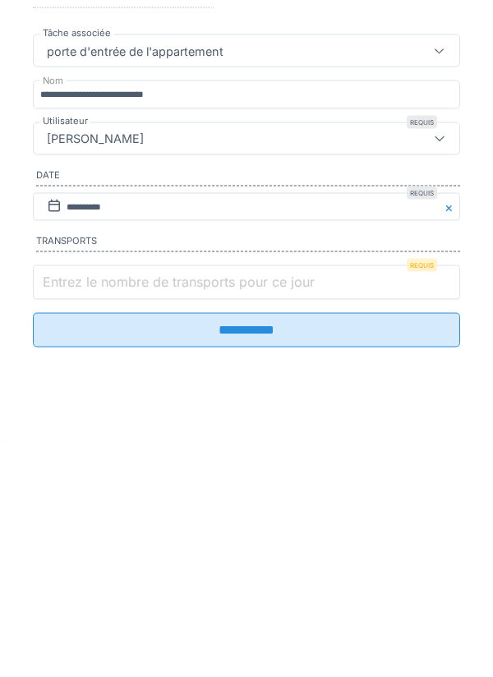
scroll to position [38, 0]
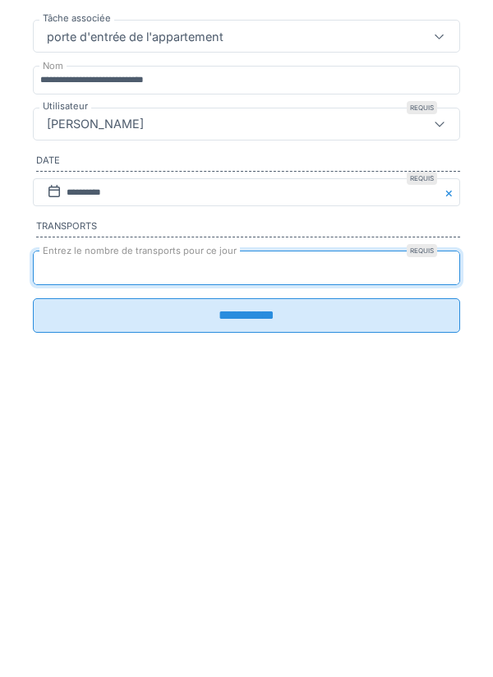
type input "*"
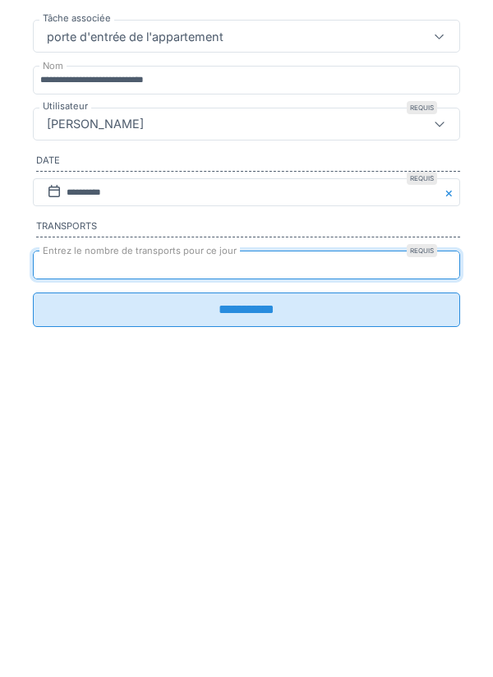
click at [234, 571] on input "**********" at bounding box center [246, 559] width 427 height 35
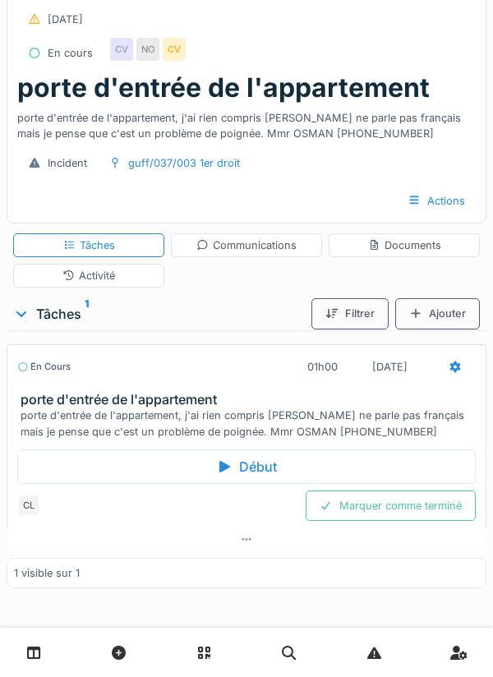
click at [261, 247] on div "Communications" at bounding box center [246, 245] width 100 height 16
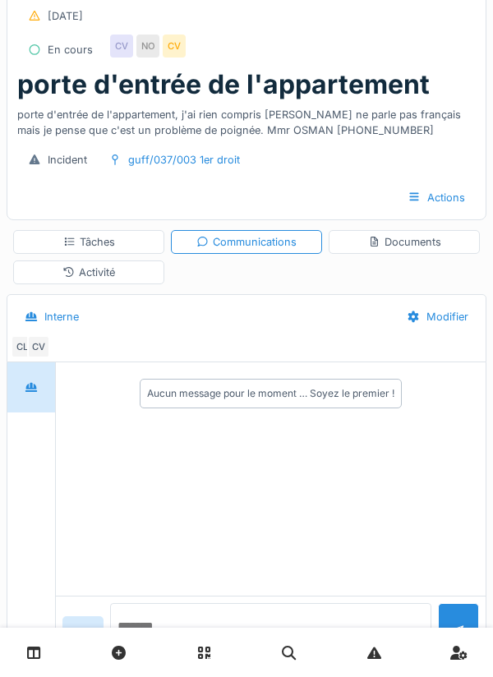
click at [164, 656] on textarea at bounding box center [270, 629] width 321 height 53
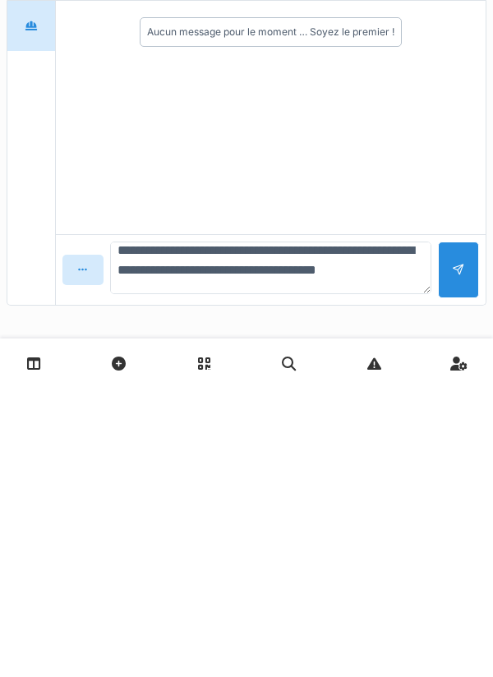
scroll to position [19, 0]
type textarea "**********"
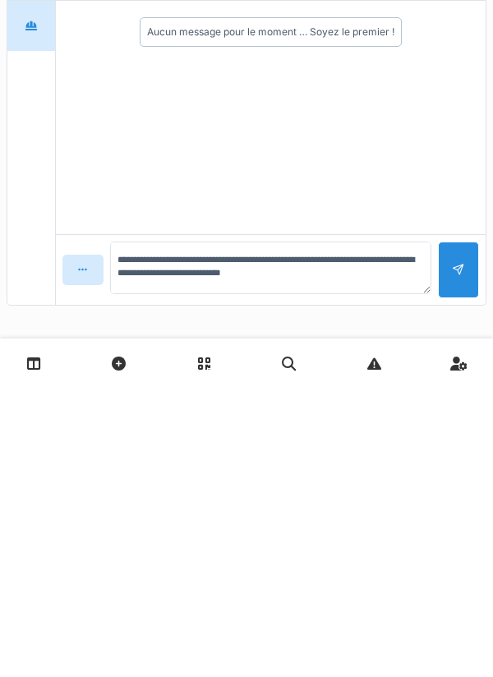
click at [459, 566] on div at bounding box center [458, 559] width 13 height 16
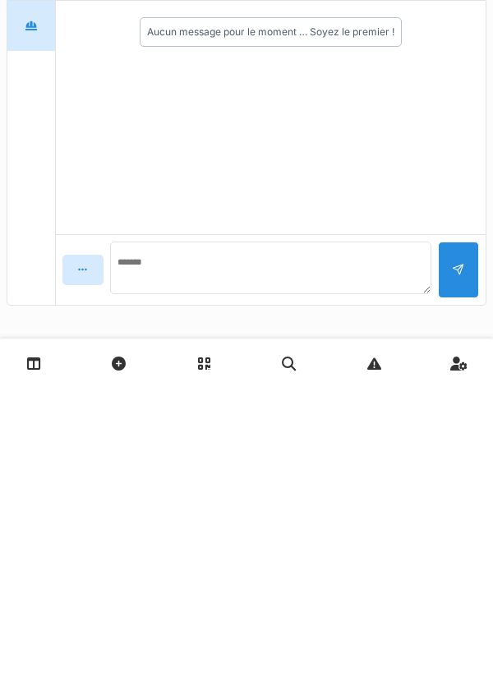
scroll to position [0, 0]
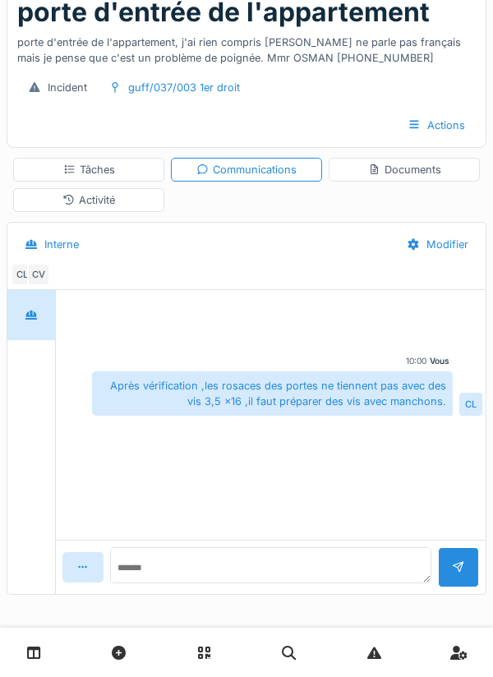
click at [409, 167] on div "Documents" at bounding box center [404, 170] width 73 height 16
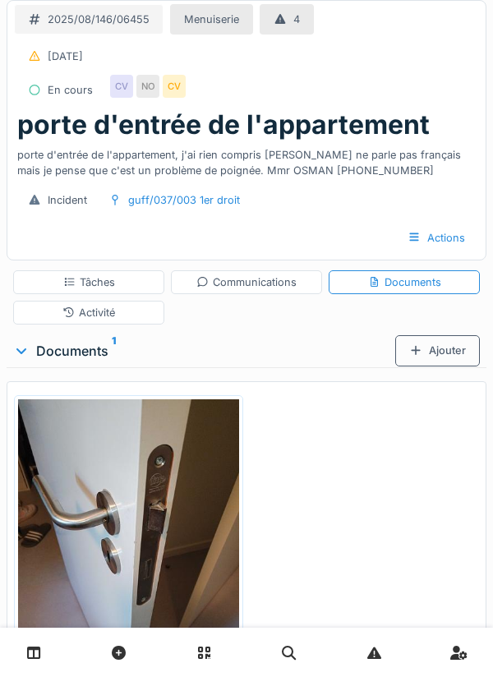
click at [429, 58] on div "2025/08/146/06455 Menuiserie 4 [DATE] En cours CV NO CV" at bounding box center [246, 55] width 478 height 108
click at [99, 283] on div "Tâches" at bounding box center [89, 282] width 52 height 16
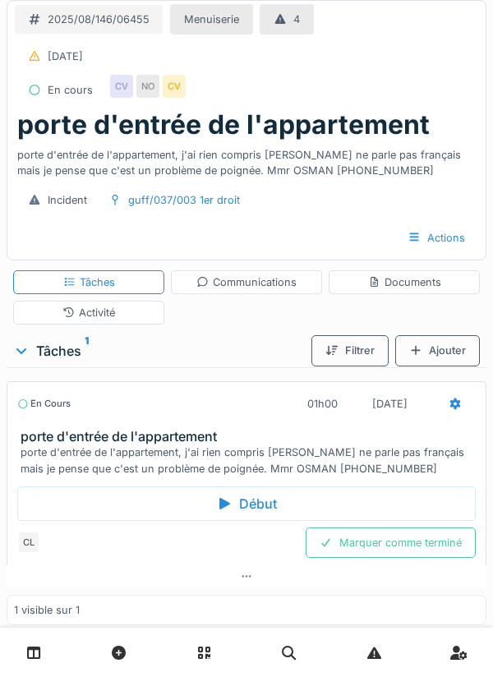
click at [96, 315] on div "Activité" at bounding box center [88, 313] width 53 height 16
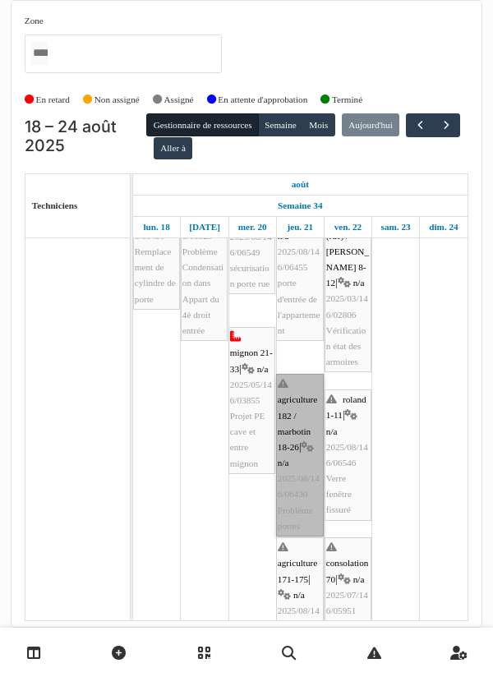
click at [296, 461] on link "agriculture 182 / marbotin 18-26 | n/a 2025/08/146/06430 Problème portes" at bounding box center [300, 455] width 48 height 163
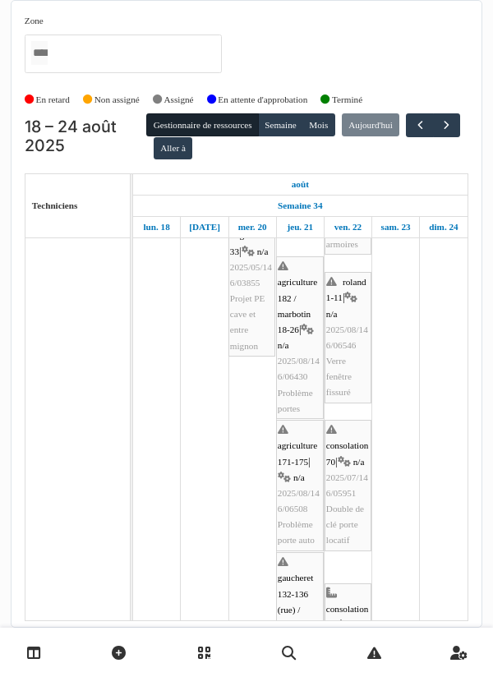
scroll to position [373, 0]
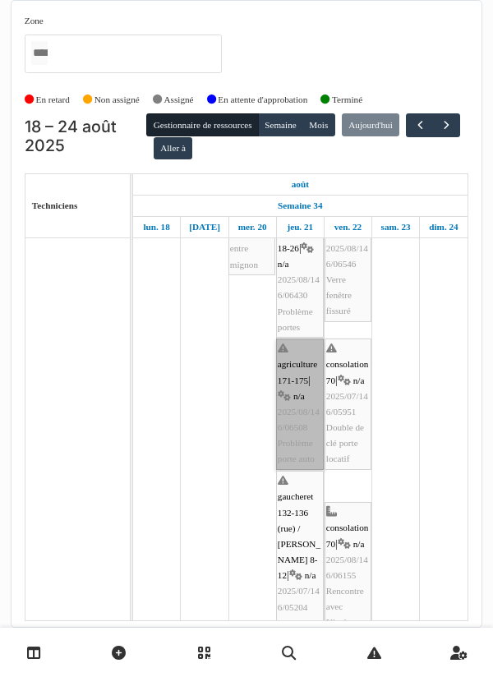
click at [298, 413] on link "agriculture 171-175 | n/a 2025/08/146/06508 Problème porte auto" at bounding box center [300, 403] width 48 height 131
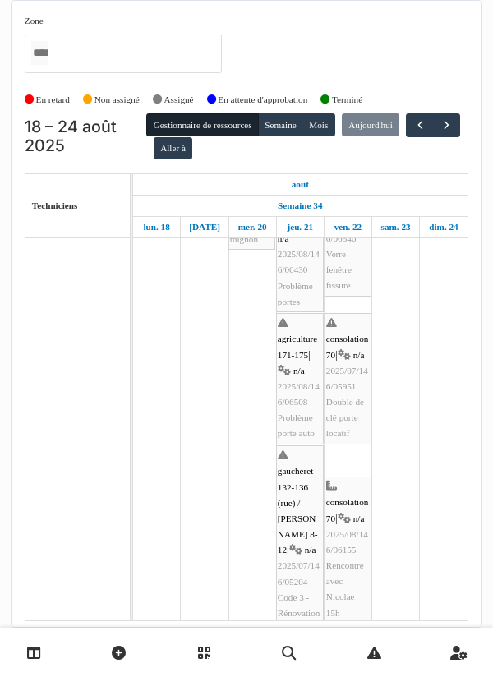
scroll to position [479, 0]
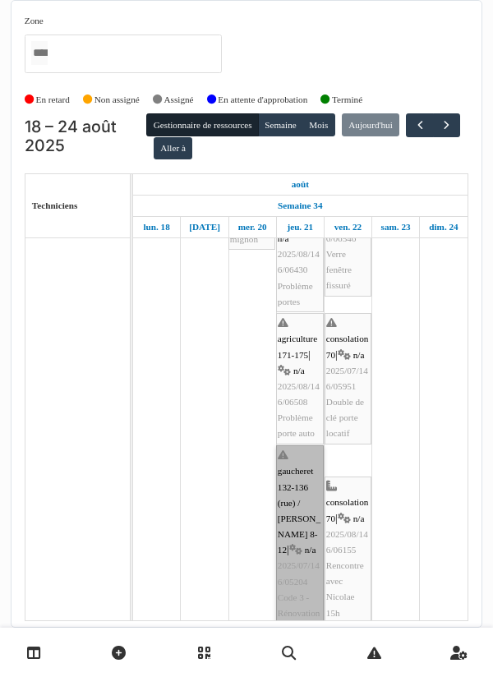
click at [292, 532] on link "gaucheret 132-136 (rue) / thomas 8-12 | n/a 2025/07/146/05204 Code 3 - Rénovati…" at bounding box center [300, 558] width 48 height 226
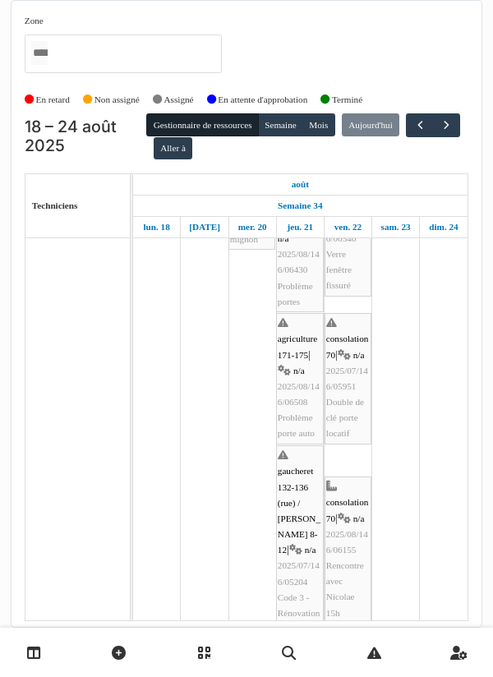
scroll to position [430, 0]
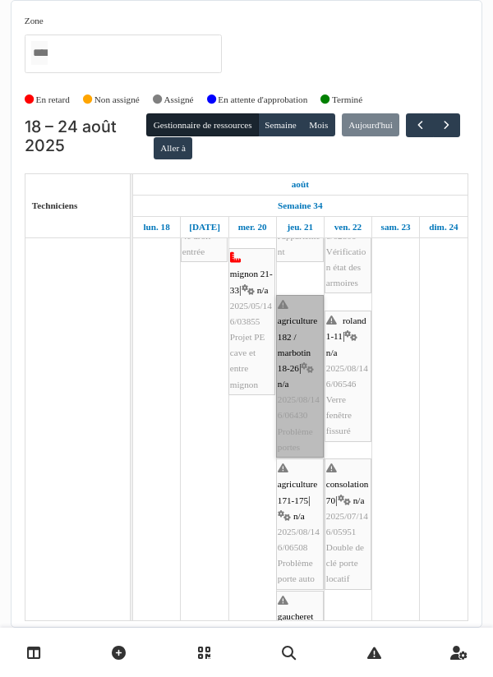
click at [292, 365] on link "agriculture 182 / marbotin 18-26 | n/a 2025/08/146/06430 Problème portes" at bounding box center [300, 376] width 48 height 163
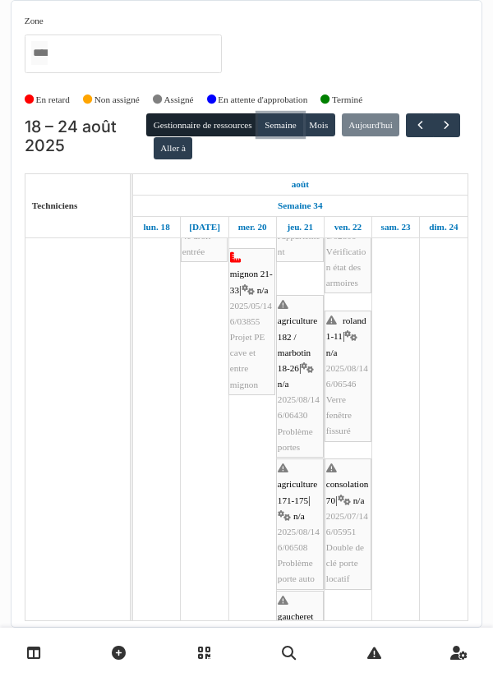
click at [288, 132] on button "Semaine" at bounding box center [280, 124] width 45 height 23
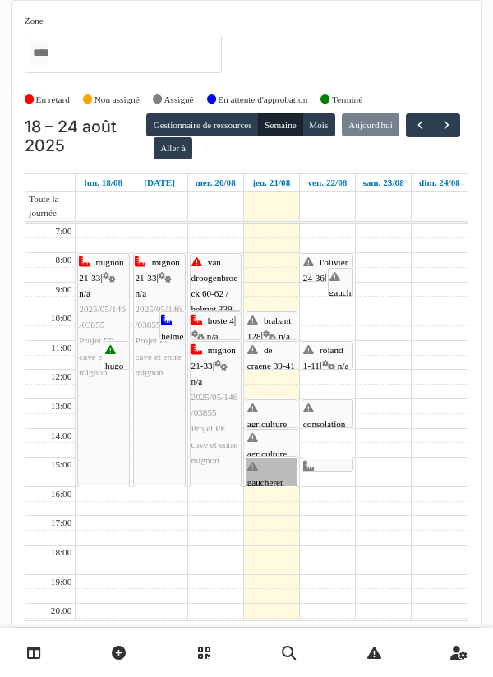
click at [266, 480] on link "gaucheret 132-136 (rue) / thomas 8-12 | n/a 2025/07/146/05204 Code 3 - Rénovati…" at bounding box center [272, 472] width 52 height 29
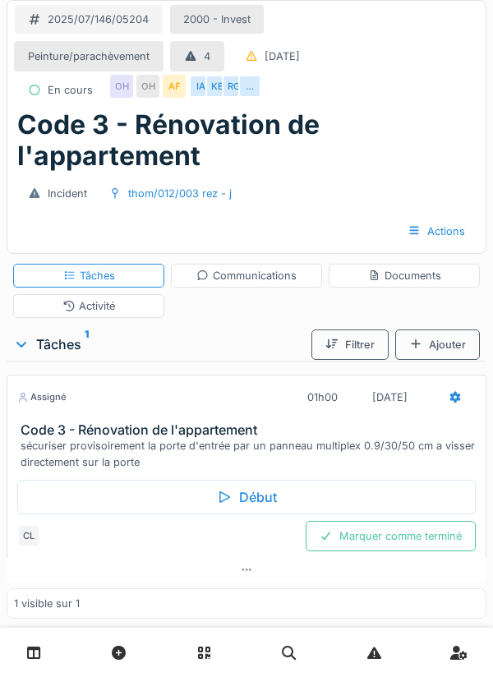
click at [254, 495] on div "Début" at bounding box center [246, 497] width 458 height 35
